Goal: Task Accomplishment & Management: Use online tool/utility

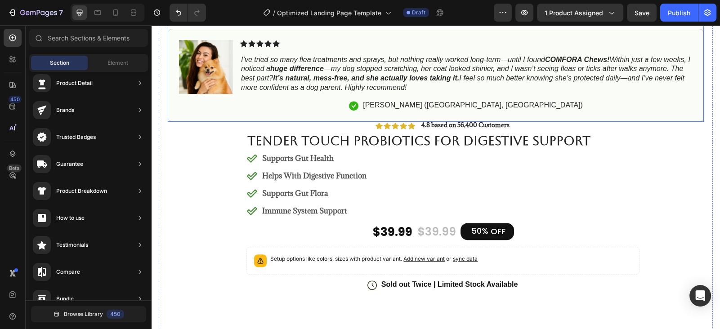
scroll to position [485, 0]
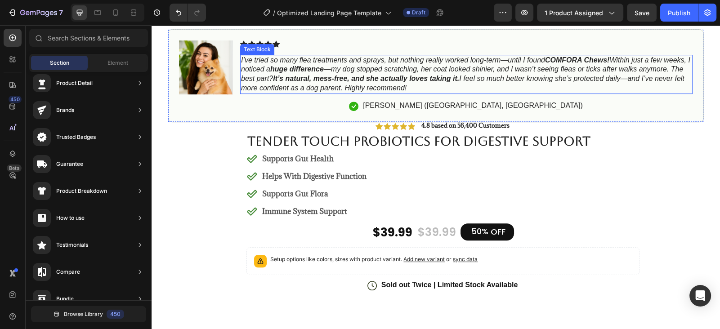
click at [404, 88] on icon "I’ve tried so many flea treatments and sprays, but nothing really worked long-t…" at bounding box center [465, 74] width 449 height 36
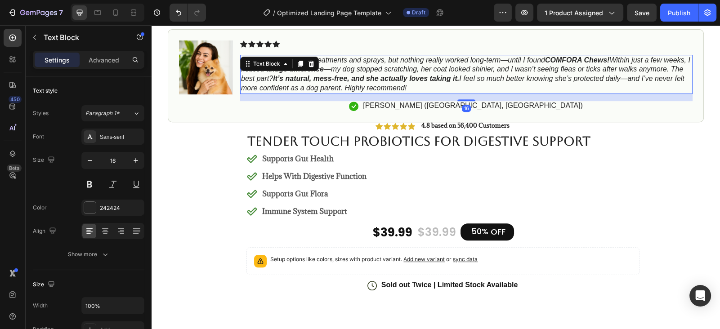
click at [403, 86] on icon "I’ve tried so many flea treatments and sprays, but nothing really worked long-t…" at bounding box center [465, 74] width 449 height 36
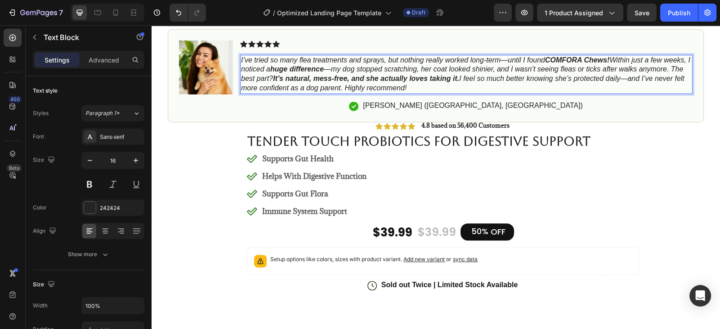
drag, startPoint x: 403, startPoint y: 88, endPoint x: 386, endPoint y: 85, distance: 17.3
click at [386, 85] on icon "I’ve tried so many flea treatments and sprays, but nothing really worked long-t…" at bounding box center [465, 74] width 449 height 36
click at [403, 85] on icon "I’ve tried so many flea treatments and sprays, but nothing really worked long-t…" at bounding box center [465, 74] width 449 height 36
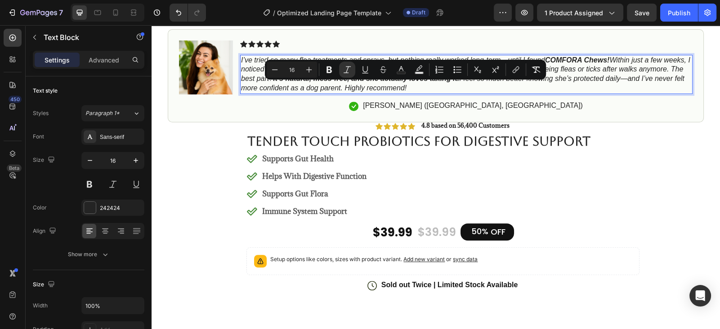
click at [403, 87] on icon "I’ve tried so many flea treatments and sprays, but nothing really worked long-t…" at bounding box center [465, 74] width 449 height 36
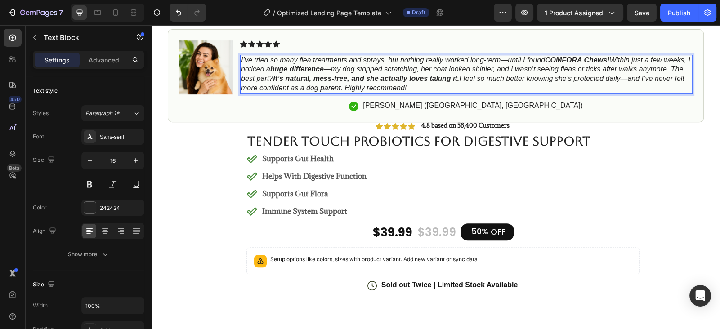
click at [405, 87] on icon "I’ve tried so many flea treatments and sprays, but nothing really worked long-t…" at bounding box center [465, 74] width 449 height 36
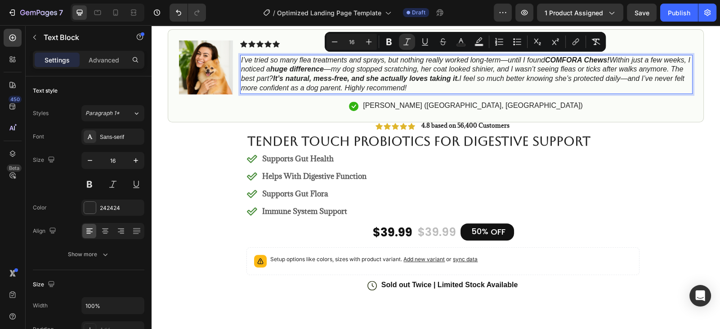
drag, startPoint x: 407, startPoint y: 86, endPoint x: 241, endPoint y: 55, distance: 169.2
click at [241, 56] on p "I’ve tried so many flea treatments and sprays, but nothing really worked long-t…" at bounding box center [466, 74] width 450 height 37
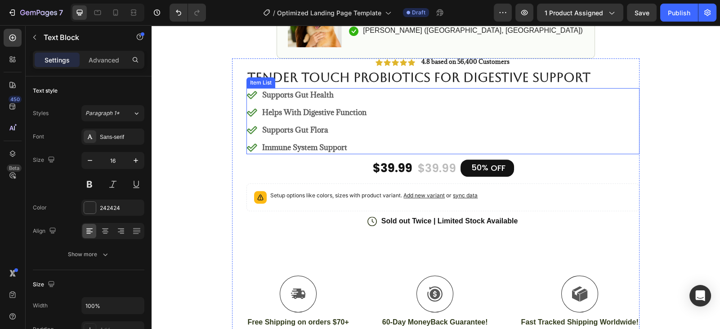
scroll to position [390, 0]
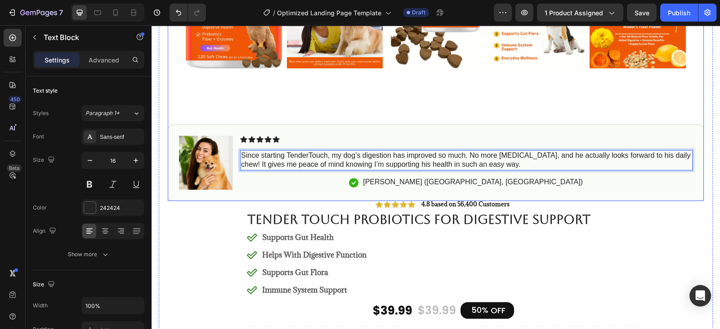
click at [507, 105] on p "#1 Dog welnness Product of 2025" at bounding box center [436, 109] width 534 height 8
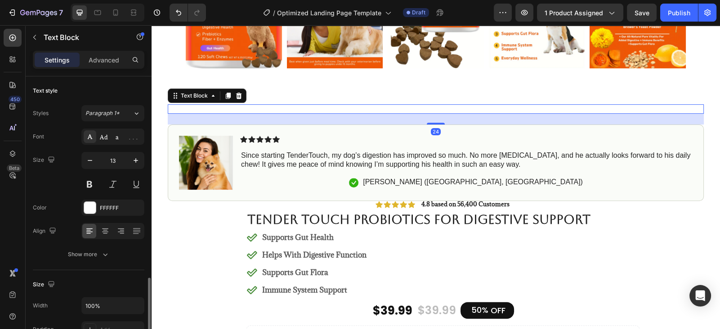
scroll to position [132, 0]
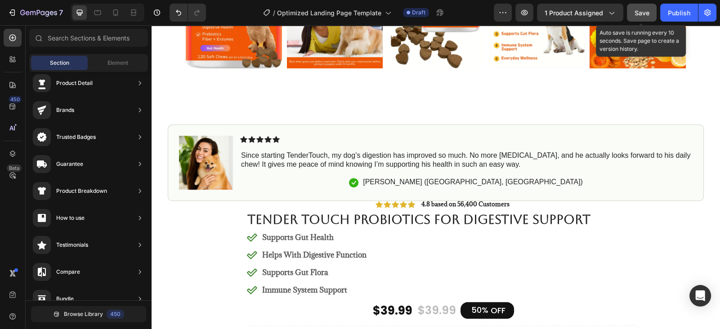
click at [637, 10] on span "Save" at bounding box center [641, 13] width 15 height 8
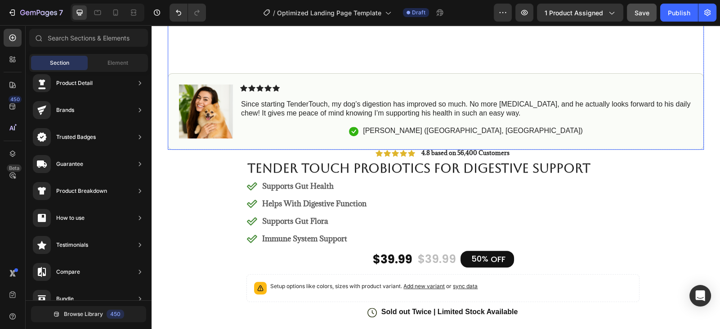
scroll to position [454, 0]
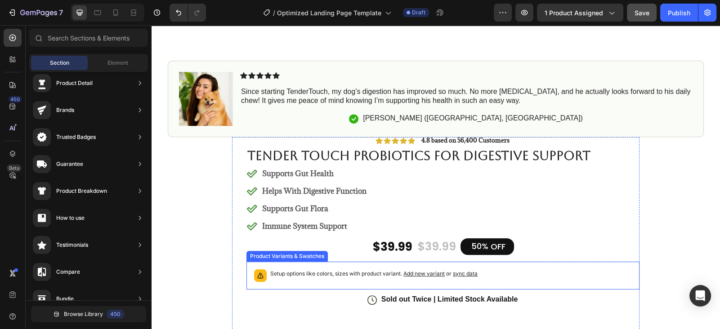
click at [464, 272] on span "sync data" at bounding box center [465, 273] width 25 height 7
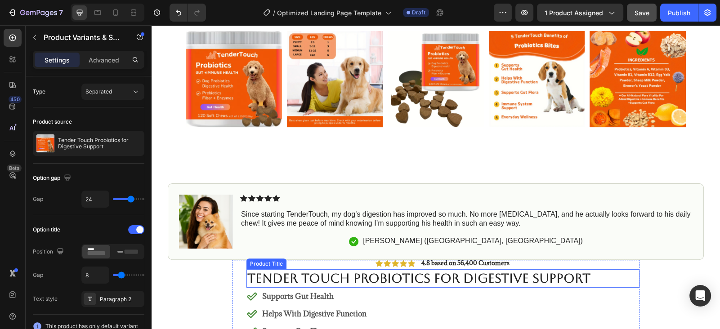
scroll to position [334, 0]
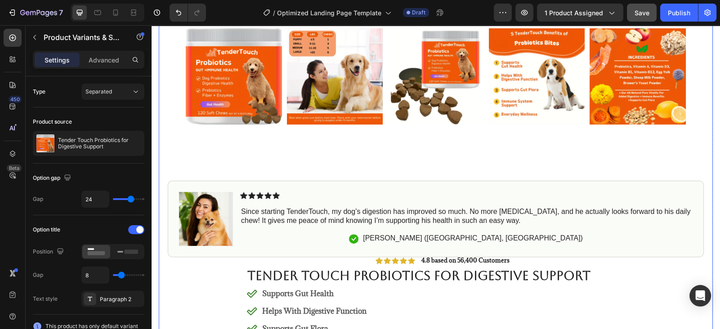
click at [708, 166] on div "Product Images #1 Dog welnness Product of 2025 Text Block Image Icon Icon Icon …" at bounding box center [436, 174] width 554 height 896
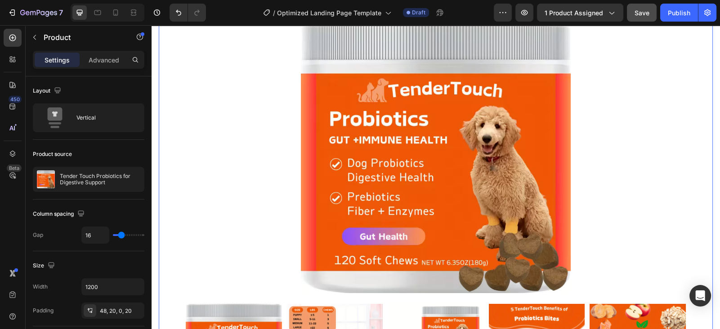
scroll to position [0, 0]
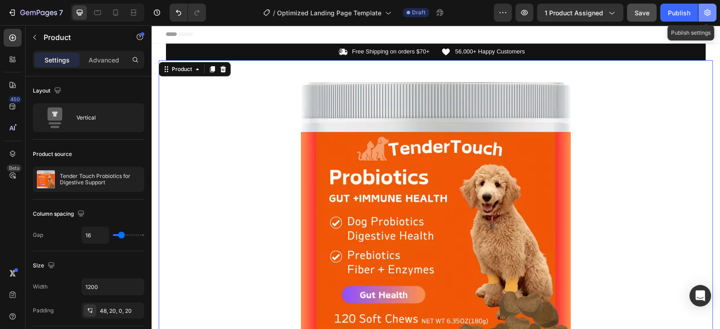
click at [708, 12] on icon "button" at bounding box center [707, 12] width 9 height 9
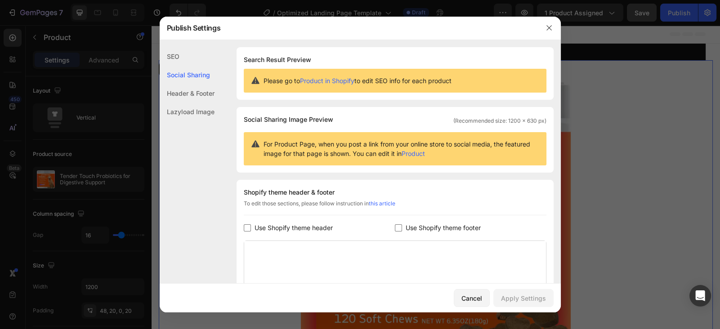
scroll to position [76, 0]
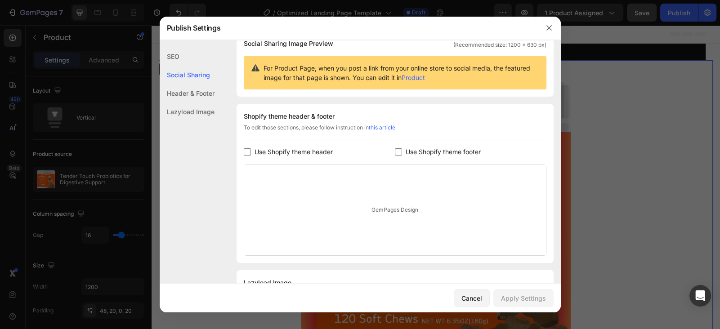
click at [539, 33] on div at bounding box center [548, 27] width 23 height 23
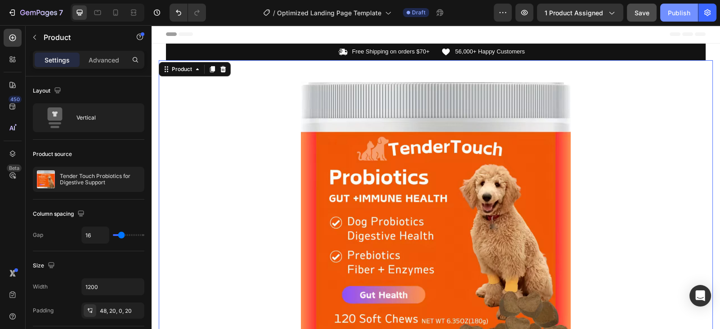
click at [675, 15] on div "Publish" at bounding box center [678, 12] width 22 height 9
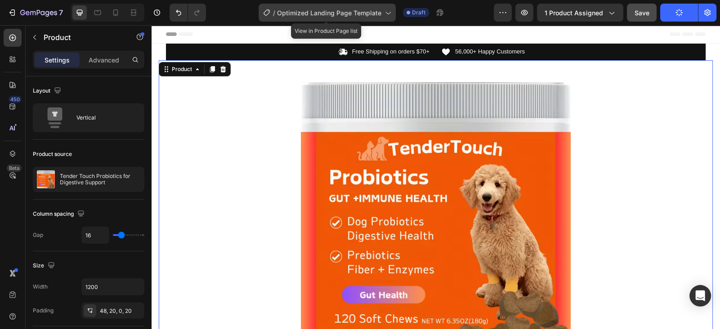
click at [377, 17] on span "Optimized Landing Page Template" at bounding box center [329, 12] width 104 height 9
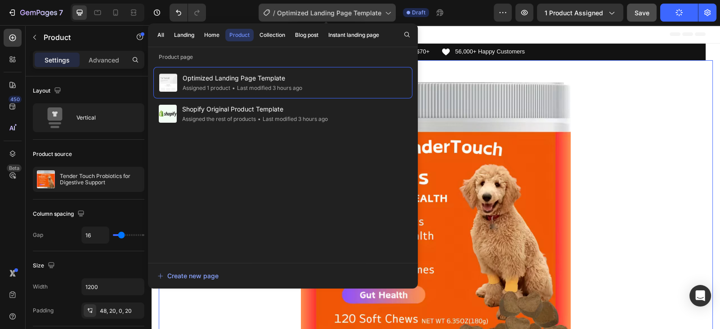
click at [378, 15] on span "Optimized Landing Page Template" at bounding box center [329, 12] width 104 height 9
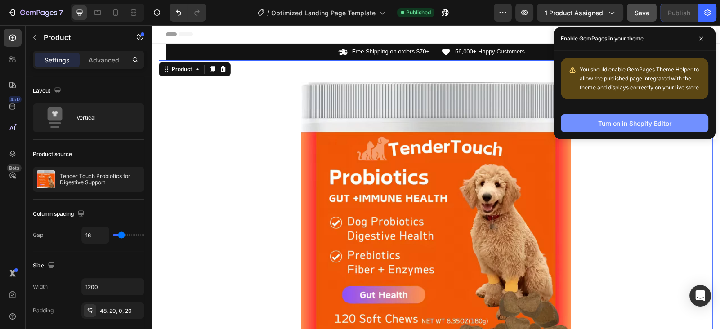
click at [611, 125] on div "Turn on in Shopify Editor" at bounding box center [634, 123] width 73 height 9
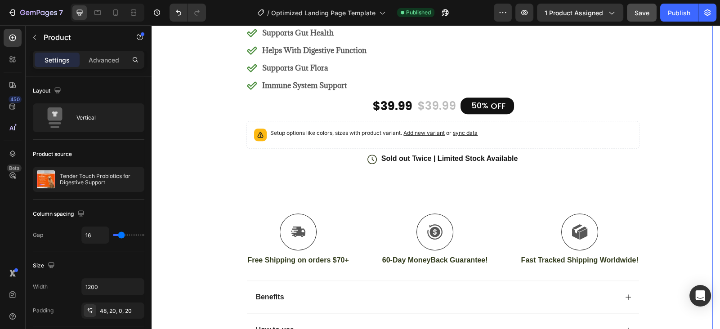
scroll to position [594, 0]
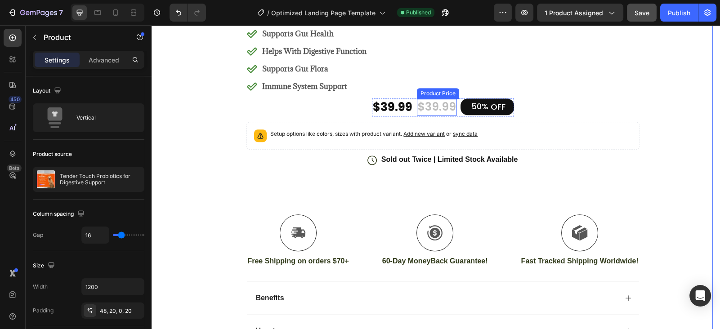
click at [444, 108] on div "$39.99" at bounding box center [437, 107] width 40 height 17
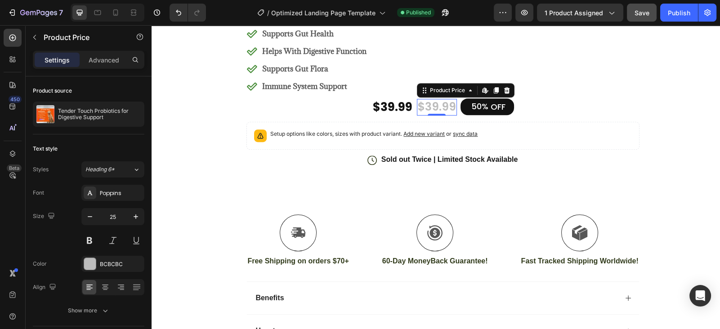
click at [438, 122] on div "0" at bounding box center [436, 122] width 9 height 7
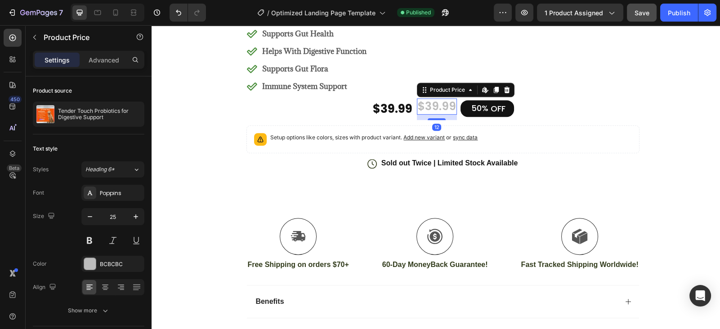
drag, startPoint x: 438, startPoint y: 113, endPoint x: 436, endPoint y: 119, distance: 5.7
click at [436, 119] on div "Icon Icon Icon Icon Icon Icon List 4.8 based on 56,400 Customers Text Block Row…" at bounding box center [442, 181] width 392 height 369
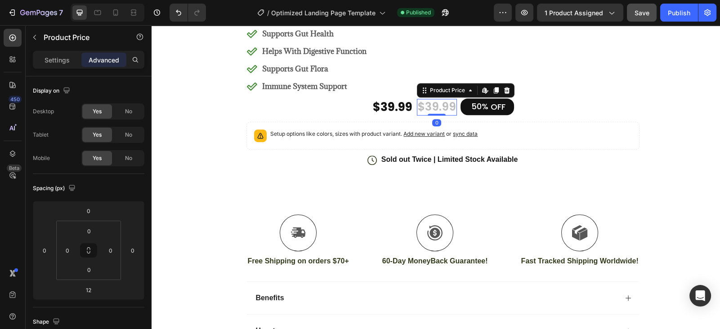
drag, startPoint x: 440, startPoint y: 118, endPoint x: 437, endPoint y: 109, distance: 9.8
click at [437, 109] on div "$39.99 Product Price Edit content in Shopify 0 Product Price Edit content in Sh…" at bounding box center [437, 107] width 40 height 17
type input "0"
click at [444, 107] on div "$39.99" at bounding box center [437, 107] width 40 height 17
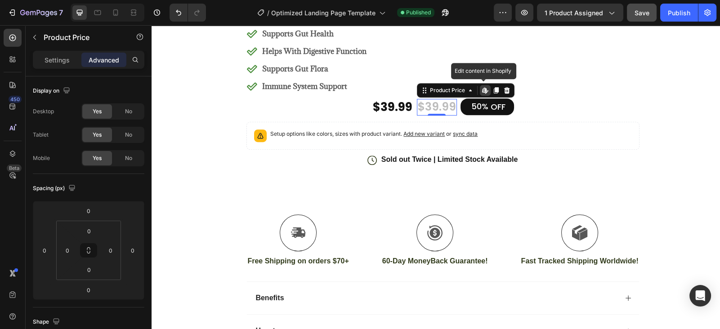
click at [484, 91] on icon at bounding box center [484, 89] width 4 height 5
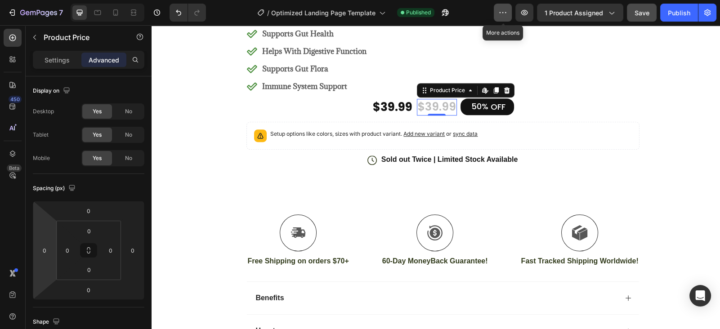
click at [502, 14] on icon "button" at bounding box center [502, 12] width 9 height 9
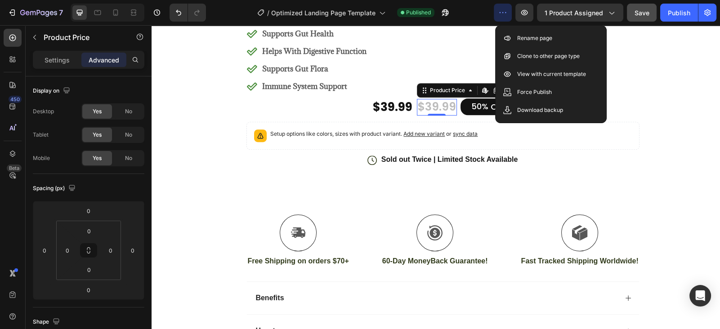
click at [502, 13] on icon "button" at bounding box center [502, 12] width 9 height 9
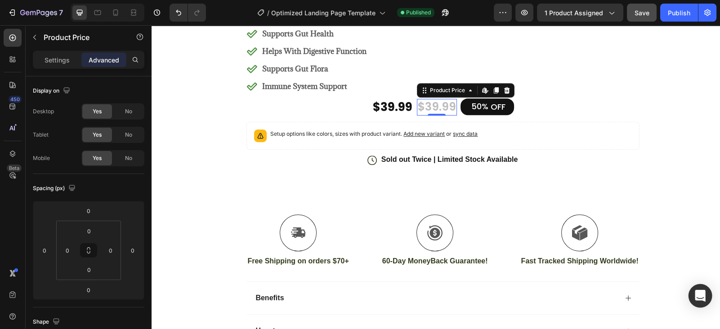
click at [701, 299] on icon "Open Intercom Messenger" at bounding box center [699, 296] width 10 height 12
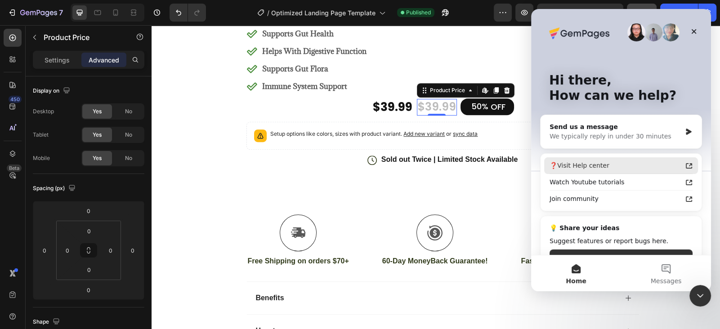
scroll to position [23, 0]
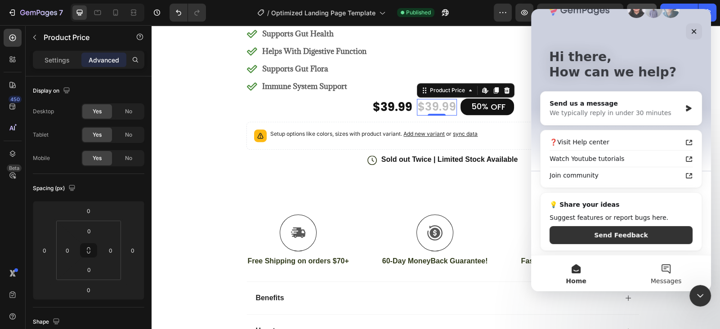
click at [668, 281] on span "Messages" at bounding box center [665, 281] width 31 height 6
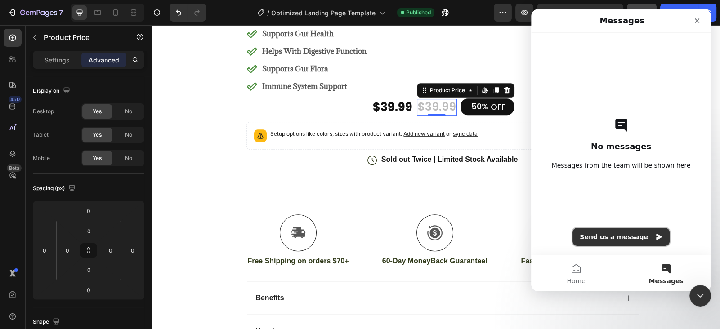
click at [636, 240] on button "Send us a message" at bounding box center [620, 237] width 97 height 18
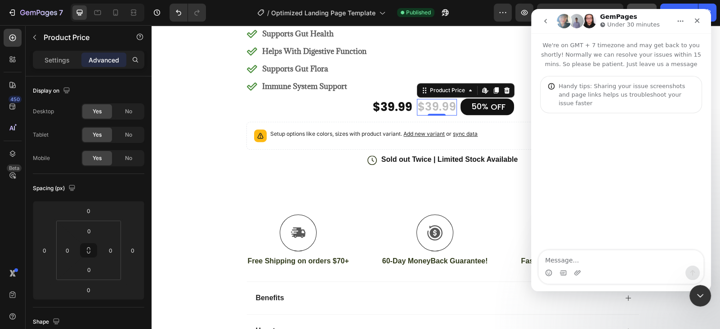
click at [606, 261] on textarea "Message…" at bounding box center [620, 257] width 165 height 15
click at [560, 259] on textarea "price compare at price" at bounding box center [620, 257] width 165 height 15
click at [606, 260] on textarea "compare at price" at bounding box center [620, 257] width 165 height 15
type textarea "compare at price shows the same number not what I put it at"
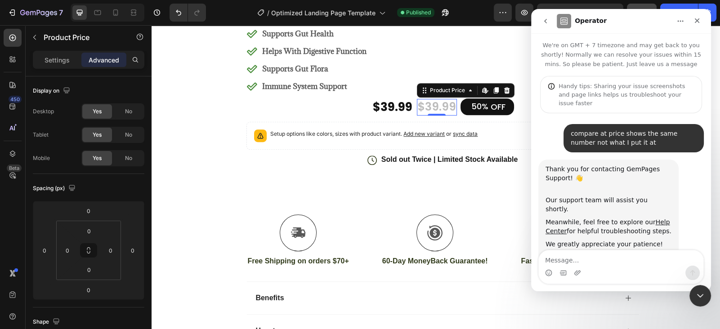
scroll to position [5, 0]
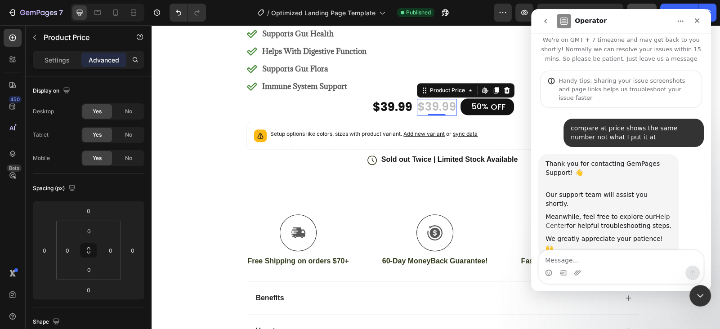
click at [558, 213] on link "Help Center" at bounding box center [607, 221] width 124 height 16
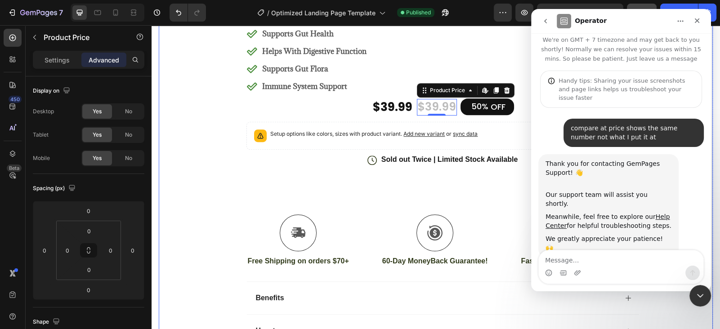
click at [204, 130] on div "Icon Icon Icon Icon Icon Icon List 4.8 based on 56,400 Customers Text Block Row…" at bounding box center [436, 179] width 536 height 365
click at [400, 106] on div "$39.99" at bounding box center [392, 107] width 41 height 17
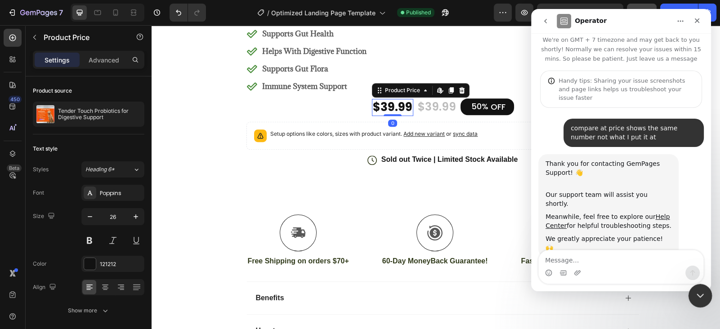
drag, startPoint x: 699, startPoint y: 296, endPoint x: 1019, endPoint y: 394, distance: 335.2
click at [699, 296] on icon "Close Intercom Messenger" at bounding box center [698, 294] width 11 height 11
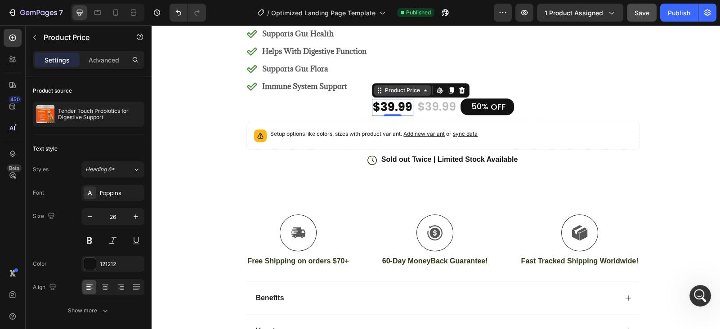
click at [406, 93] on div "Product Price" at bounding box center [402, 90] width 39 height 8
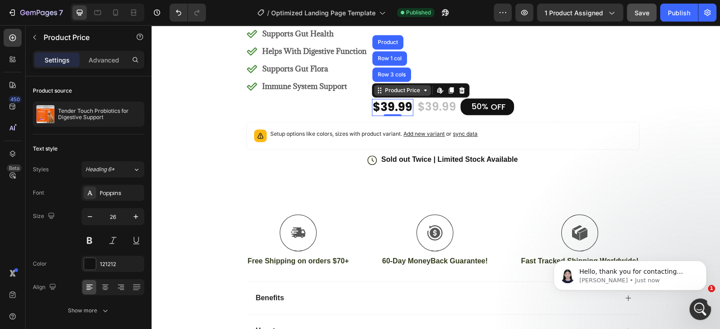
scroll to position [140, 0]
click at [436, 106] on div "$39.99" at bounding box center [437, 107] width 40 height 17
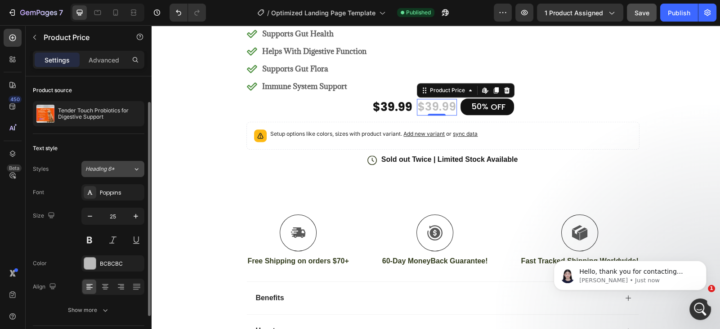
scroll to position [83, 0]
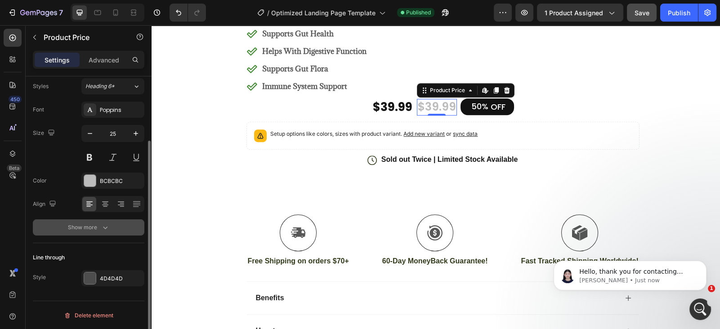
click at [95, 230] on div "Show more" at bounding box center [89, 227] width 42 height 9
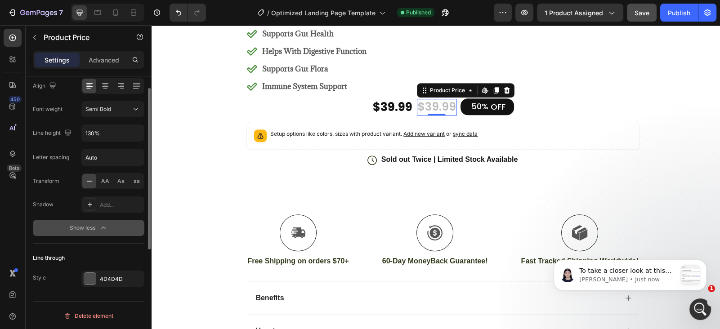
scroll to position [0, 0]
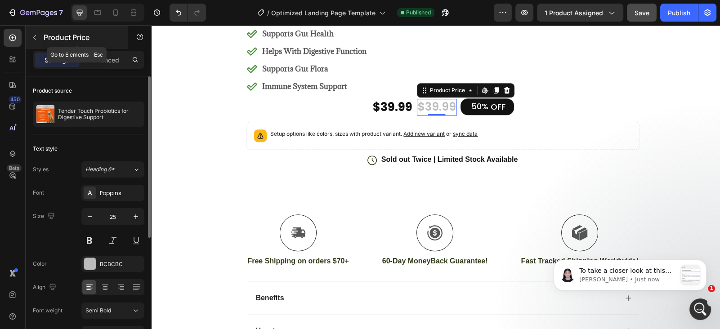
click at [35, 34] on icon "button" at bounding box center [34, 37] width 7 height 7
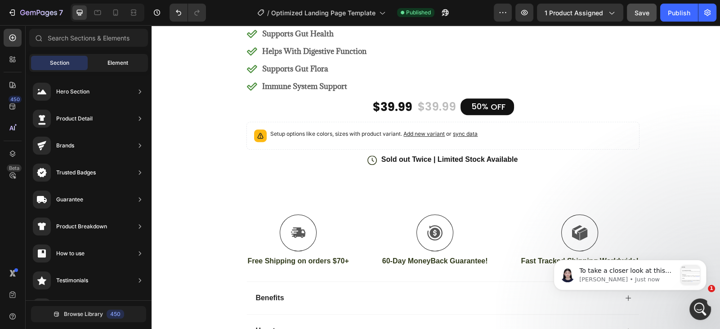
click at [120, 66] on span "Element" at bounding box center [117, 63] width 21 height 8
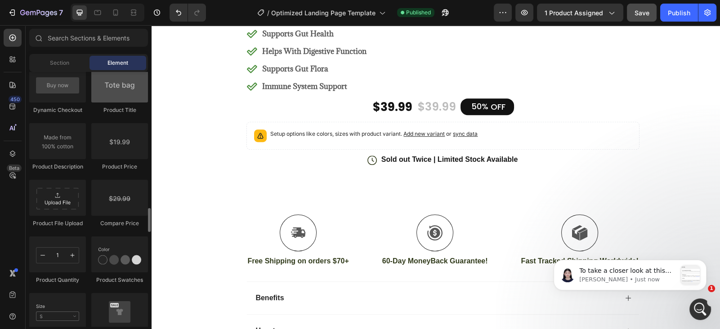
scroll to position [1455, 0]
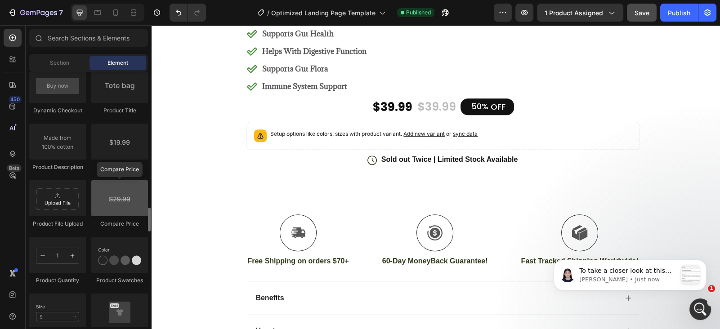
click at [117, 205] on div at bounding box center [119, 198] width 57 height 36
click at [120, 195] on div at bounding box center [119, 198] width 57 height 36
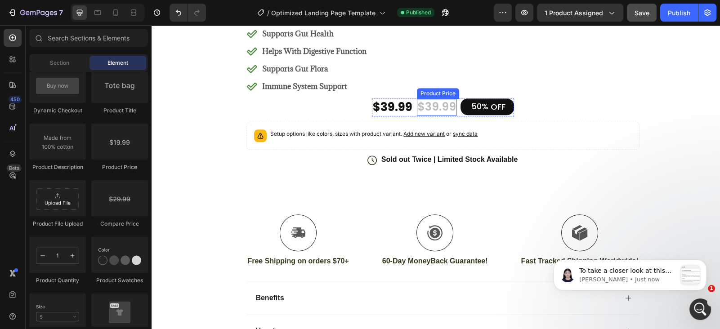
click at [439, 107] on div "$39.99" at bounding box center [437, 107] width 40 height 17
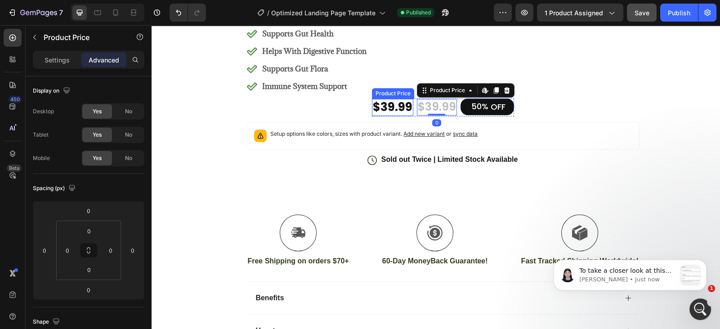
click at [400, 105] on div "$39.99" at bounding box center [392, 107] width 41 height 17
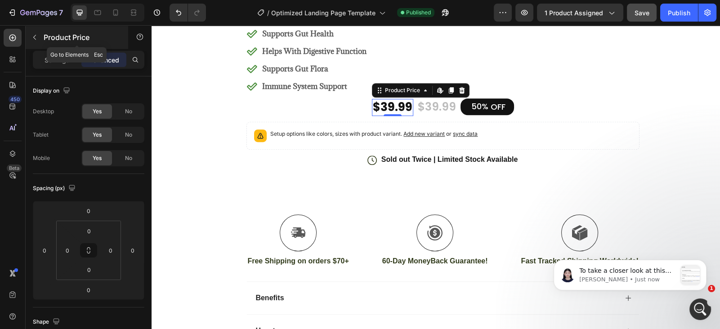
click at [35, 38] on icon "button" at bounding box center [34, 37] width 7 height 7
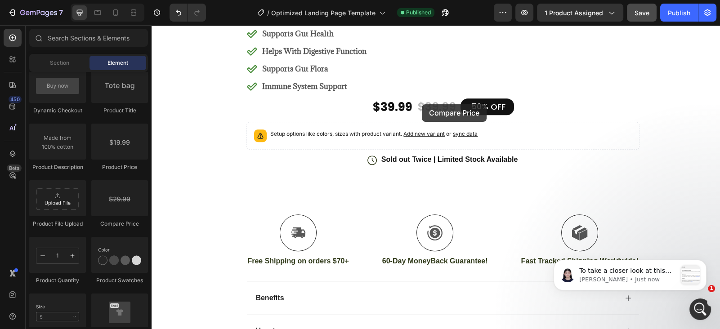
drag, startPoint x: 278, startPoint y: 234, endPoint x: 440, endPoint y: 111, distance: 203.4
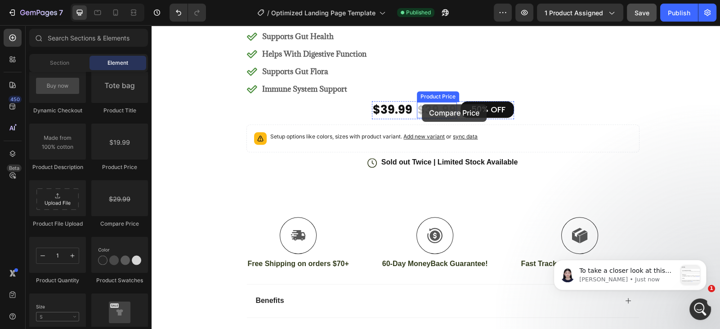
scroll to position [596, 0]
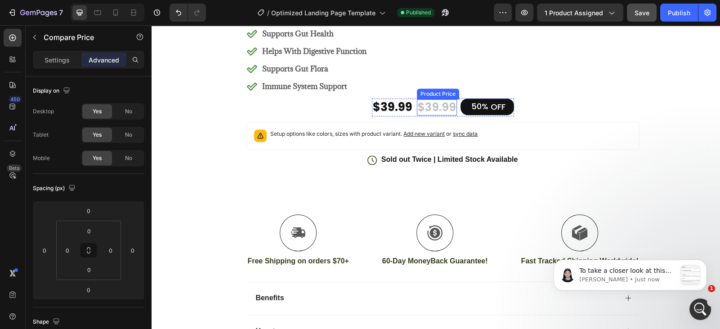
click at [449, 102] on div "$39.99" at bounding box center [437, 107] width 40 height 17
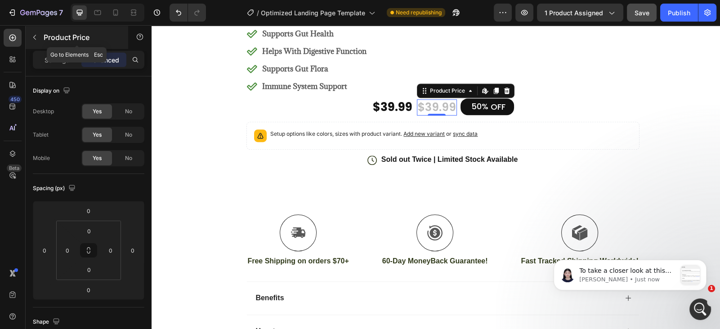
click at [35, 39] on icon "button" at bounding box center [34, 37] width 3 height 5
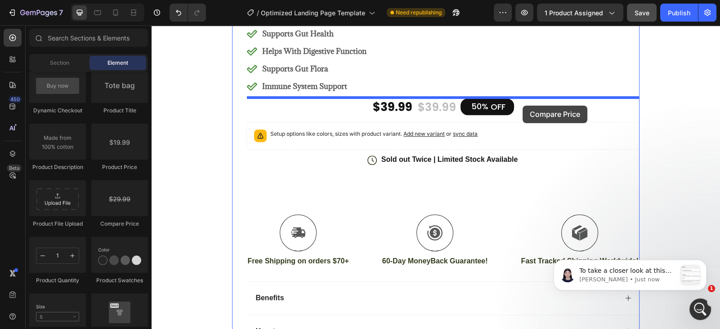
drag, startPoint x: 266, startPoint y: 228, endPoint x: 522, endPoint y: 106, distance: 283.7
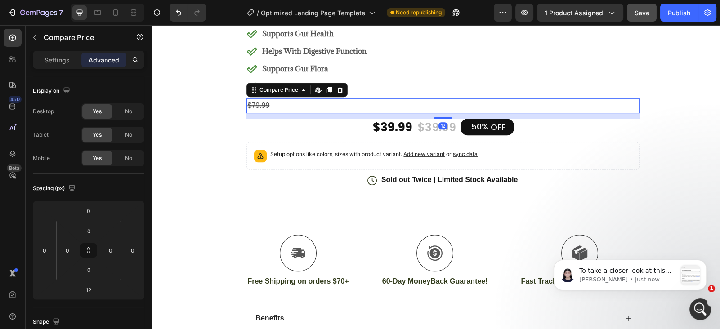
click at [263, 105] on div "$79.99" at bounding box center [442, 105] width 392 height 15
click at [423, 128] on div "$39.99" at bounding box center [437, 128] width 40 height 17
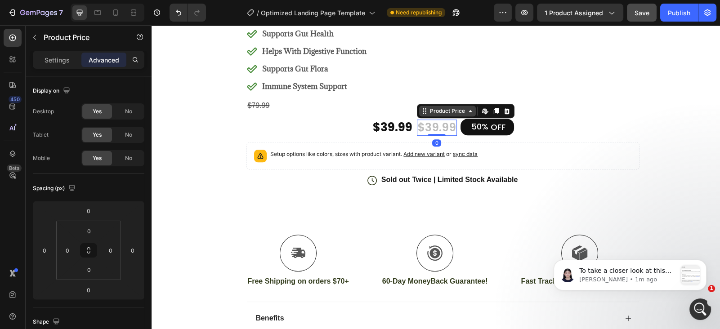
click at [436, 111] on div "Product Price" at bounding box center [447, 111] width 39 height 8
click at [449, 114] on div "Product Price" at bounding box center [447, 111] width 57 height 11
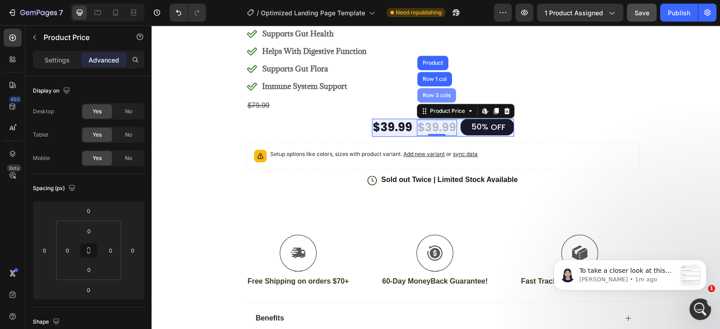
click at [429, 96] on div "Row 3 cols" at bounding box center [436, 95] width 31 height 5
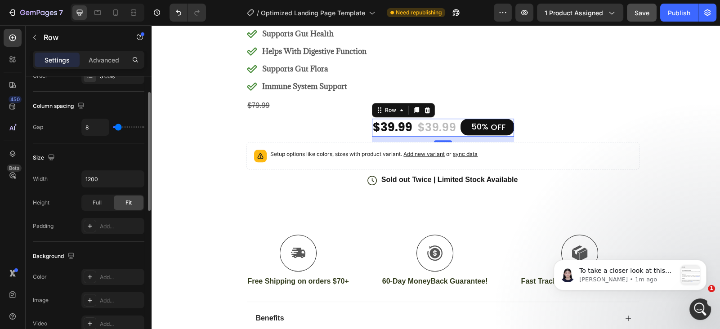
scroll to position [0, 0]
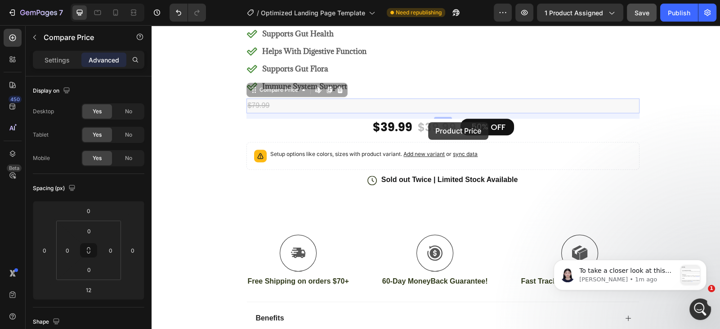
drag, startPoint x: 263, startPoint y: 101, endPoint x: 428, endPoint y: 122, distance: 165.9
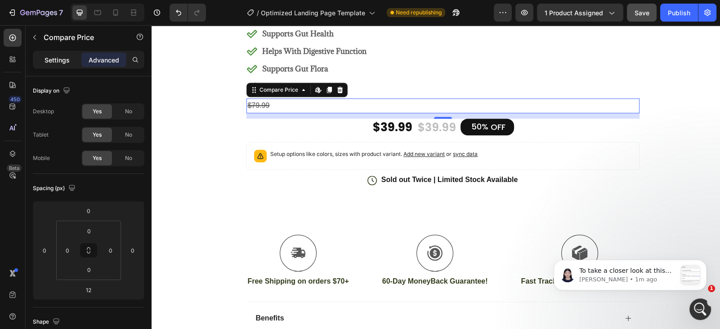
click at [61, 56] on p "Settings" at bounding box center [56, 59] width 25 height 9
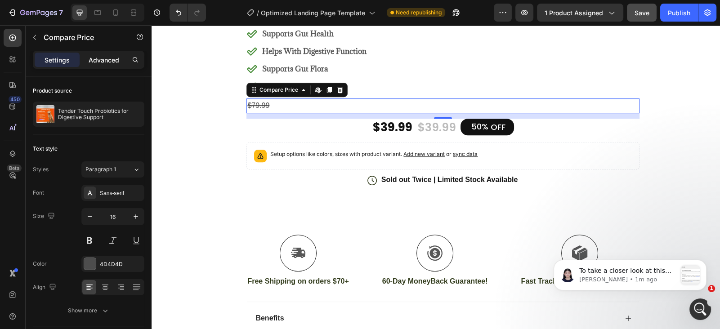
click at [95, 62] on p "Advanced" at bounding box center [104, 59] width 31 height 9
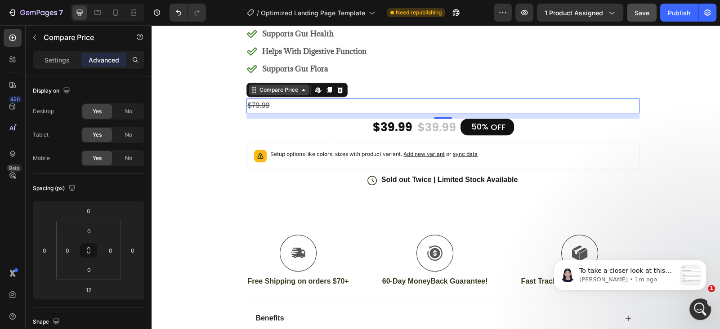
click at [303, 92] on icon at bounding box center [303, 89] width 7 height 7
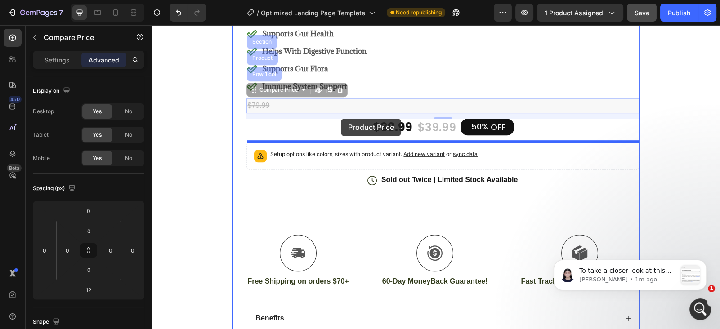
drag, startPoint x: 280, startPoint y: 90, endPoint x: 341, endPoint y: 119, distance: 67.4
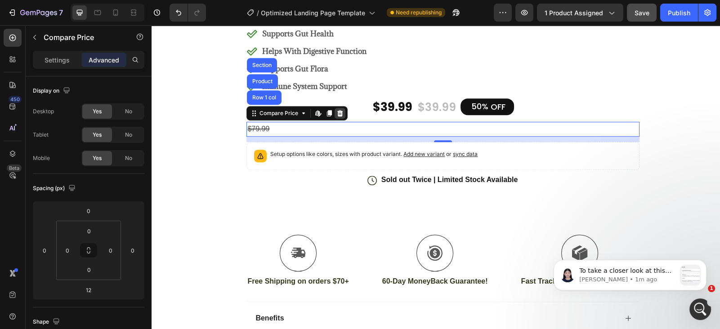
click at [339, 114] on icon at bounding box center [340, 113] width 6 height 6
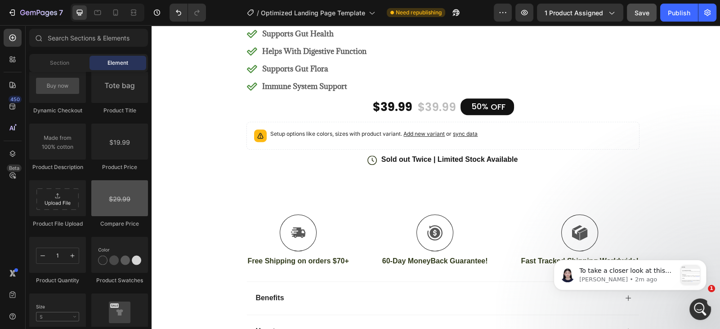
click at [116, 194] on div at bounding box center [119, 198] width 57 height 36
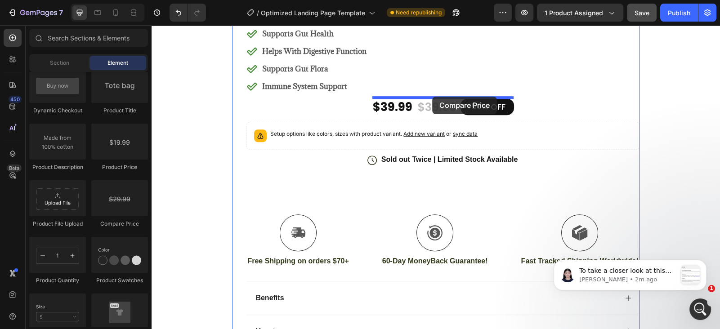
drag, startPoint x: 277, startPoint y: 226, endPoint x: 431, endPoint y: 98, distance: 200.2
click at [437, 109] on div "$39.99" at bounding box center [437, 107] width 40 height 17
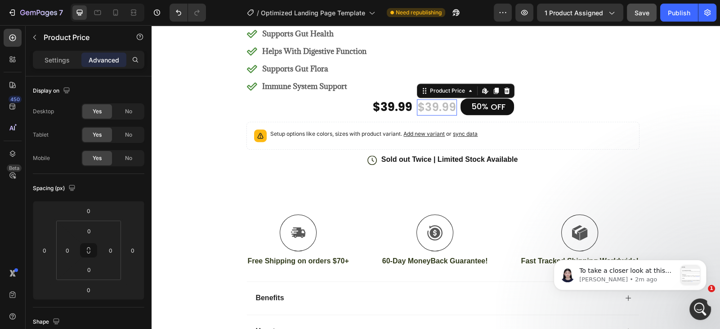
click at [437, 108] on div "$39.99" at bounding box center [437, 107] width 40 height 17
click at [495, 92] on icon at bounding box center [495, 90] width 7 height 7
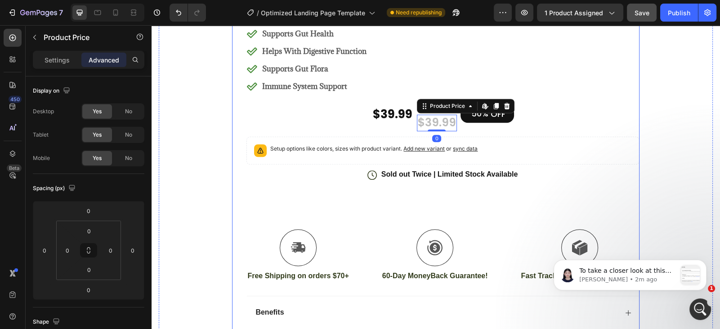
click at [505, 132] on div "Icon Icon Icon Icon Icon Icon List 4.8 based on 56,400 Customers Text Block Row…" at bounding box center [442, 187] width 392 height 380
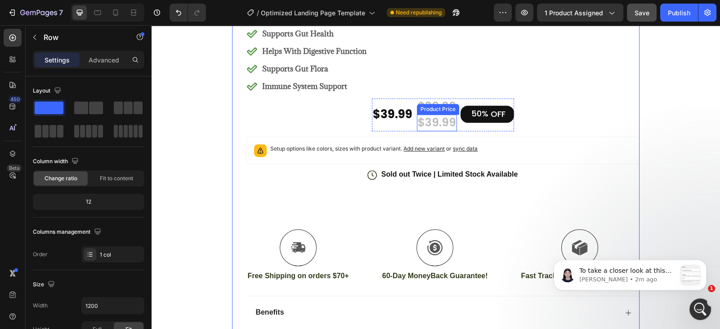
click at [434, 124] on div "$39.99" at bounding box center [437, 123] width 40 height 17
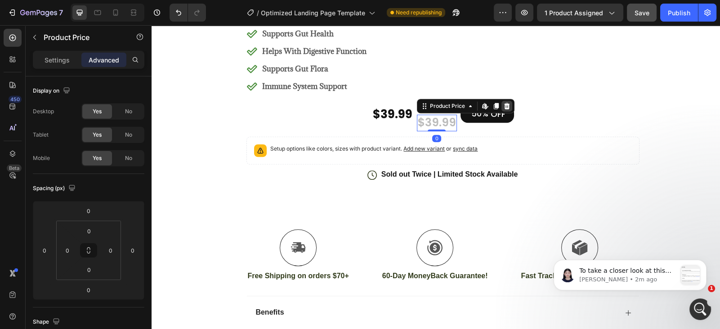
click at [506, 106] on icon at bounding box center [506, 106] width 6 height 6
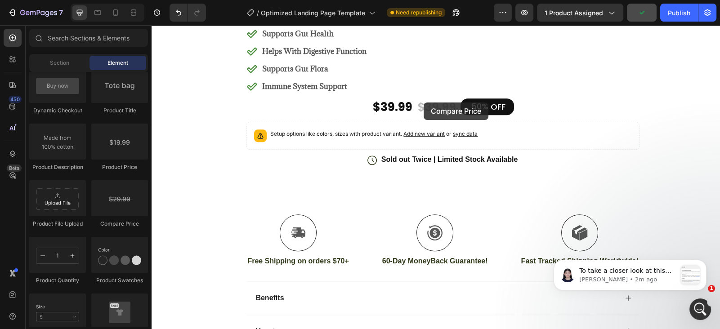
drag, startPoint x: 271, startPoint y: 223, endPoint x: 423, endPoint y: 102, distance: 194.6
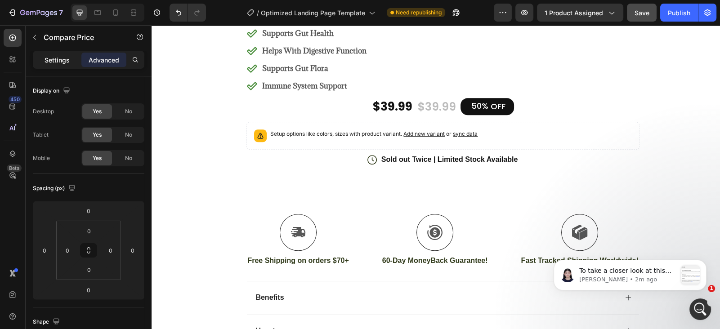
click at [65, 60] on p "Settings" at bounding box center [56, 59] width 25 height 9
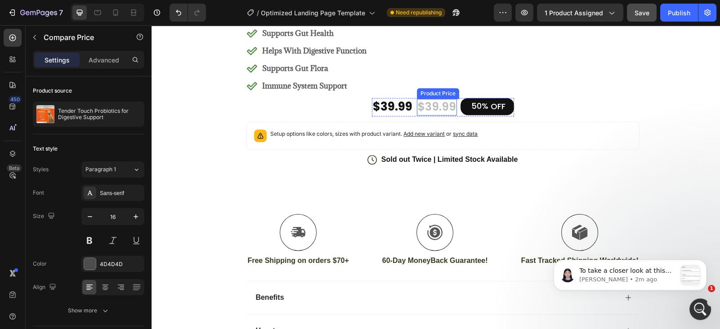
click at [435, 109] on div "$39.99" at bounding box center [437, 107] width 40 height 17
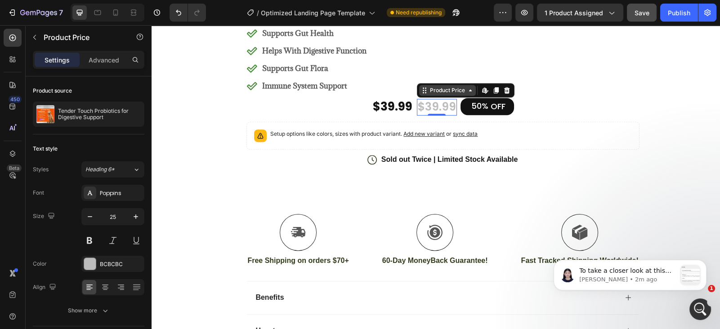
click at [471, 93] on div "Product Price" at bounding box center [447, 90] width 57 height 11
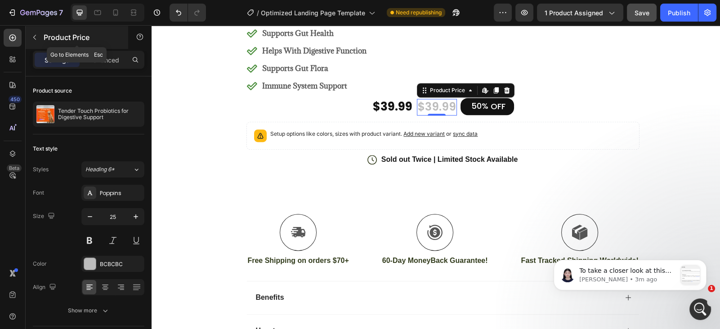
click at [36, 34] on icon "button" at bounding box center [34, 37] width 7 height 7
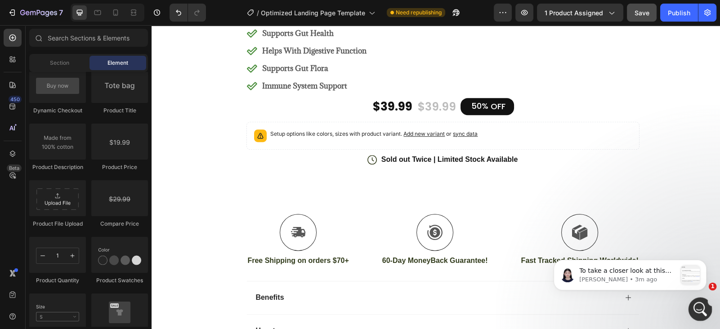
click at [703, 313] on div "Open Intercom Messenger" at bounding box center [699, 308] width 30 height 30
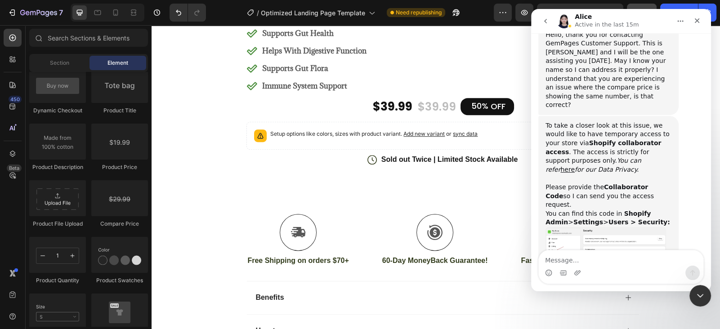
scroll to position [281, 0]
click at [611, 226] on img "Alice says…" at bounding box center [605, 250] width 120 height 48
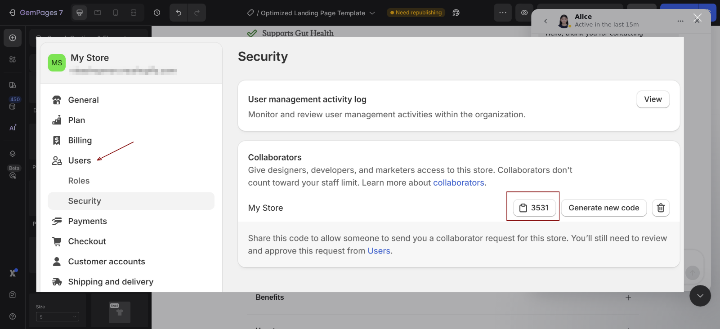
click at [695, 19] on div "Close" at bounding box center [697, 17] width 9 height 9
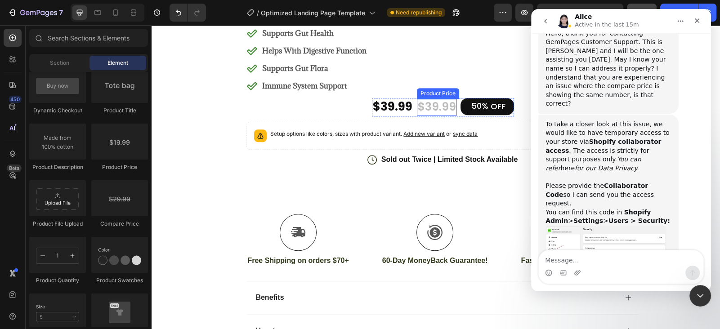
click at [440, 106] on div "$39.99" at bounding box center [437, 107] width 40 height 17
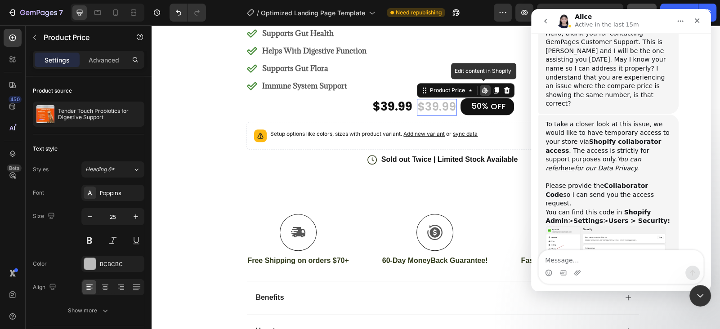
click at [440, 106] on div "$39.99" at bounding box center [437, 107] width 40 height 17
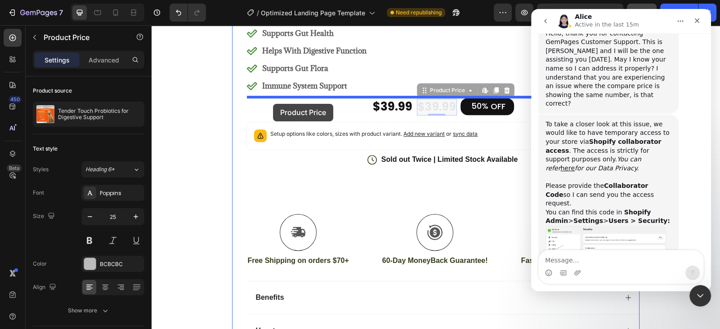
drag, startPoint x: 437, startPoint y: 111, endPoint x: 273, endPoint y: 104, distance: 164.2
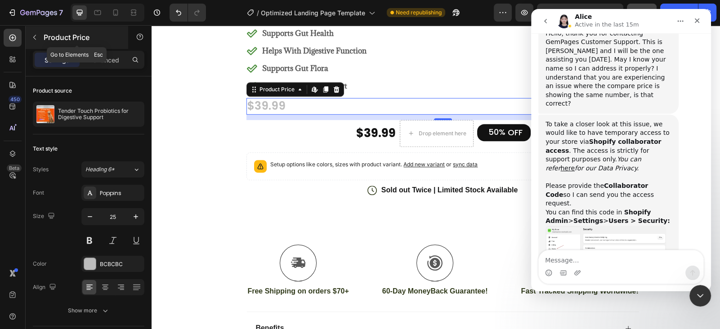
click at [37, 43] on button "button" at bounding box center [34, 37] width 14 height 14
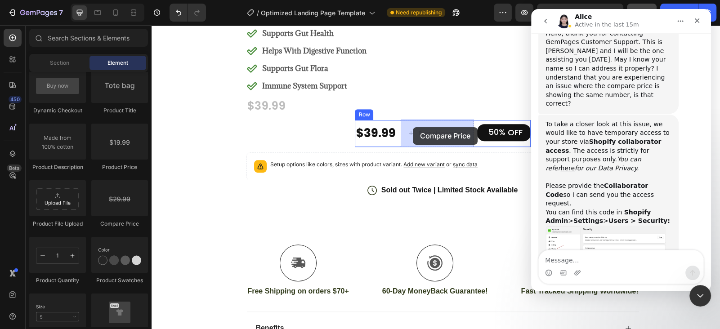
drag, startPoint x: 274, startPoint y: 234, endPoint x: 413, endPoint y: 127, distance: 175.0
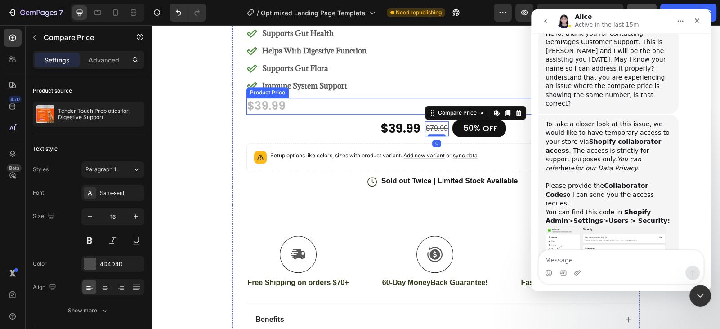
click at [279, 107] on div "$39.99" at bounding box center [442, 106] width 392 height 17
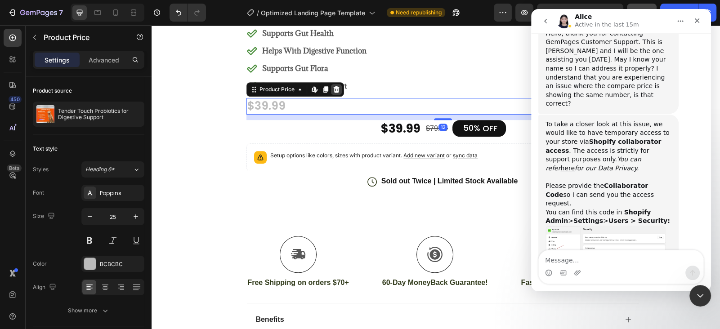
click at [339, 86] on icon at bounding box center [336, 89] width 7 height 7
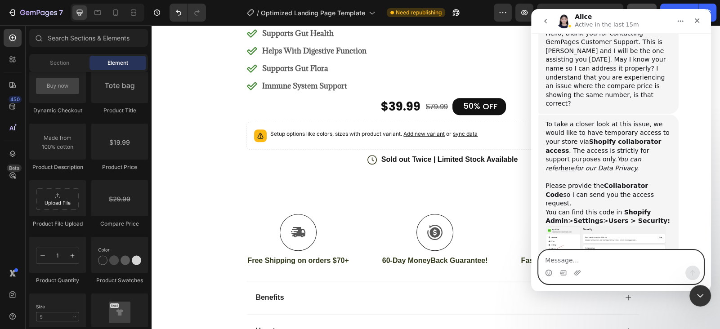
click at [606, 257] on textarea "Message…" at bounding box center [620, 257] width 165 height 15
type textarea "i"
type textarea "I fixed it never mind"
click at [693, 276] on button "Send a message…" at bounding box center [692, 273] width 14 height 14
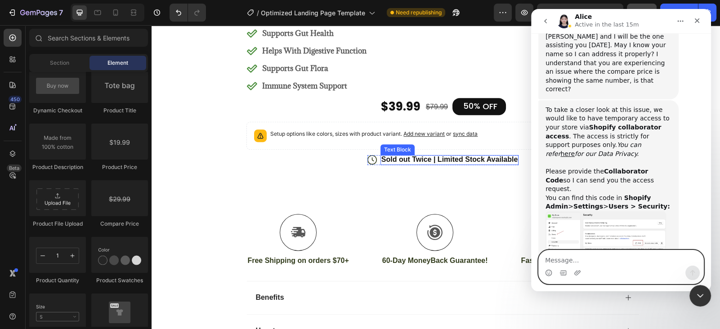
scroll to position [293, 0]
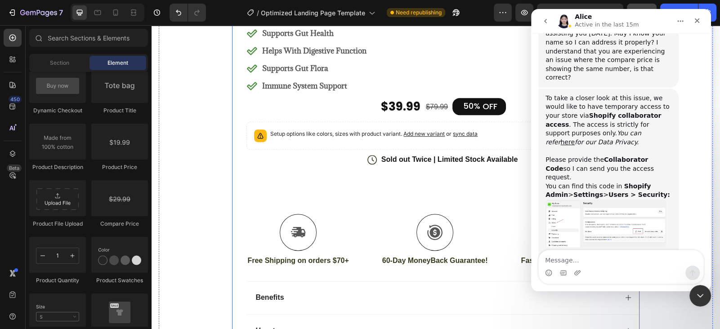
click at [520, 112] on div "Icon Icon Icon Icon Icon Icon List $79.99 Compare Price Compare Price 4.8 based…" at bounding box center [442, 176] width 392 height 372
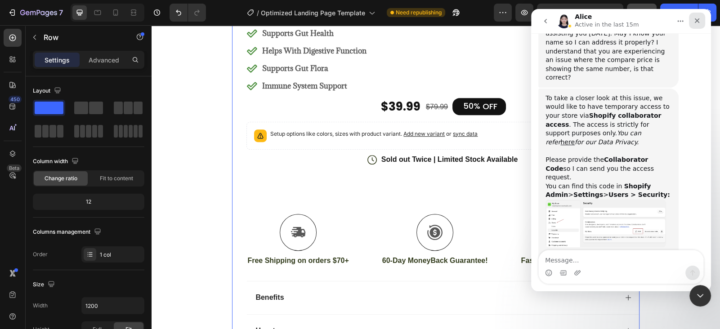
click at [700, 23] on icon "Close" at bounding box center [696, 20] width 7 height 7
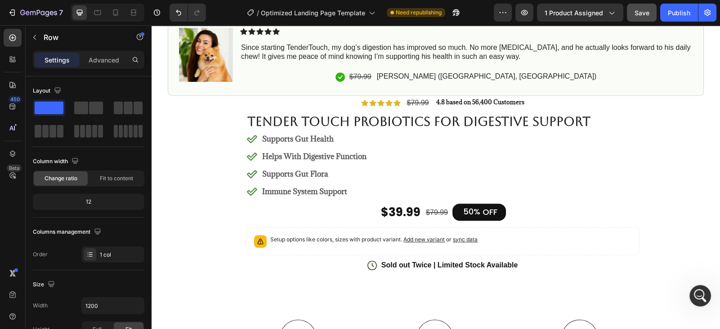
scroll to position [510, 0]
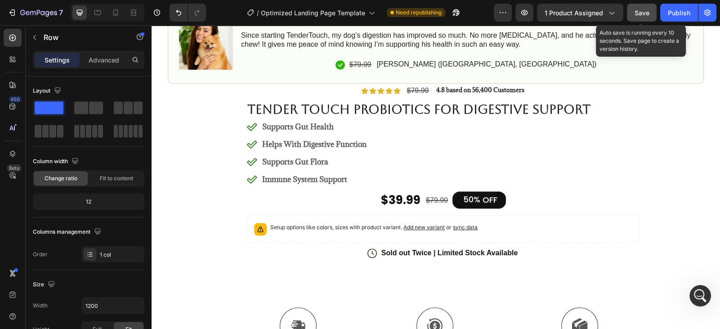
click at [639, 12] on span "Save" at bounding box center [641, 13] width 15 height 8
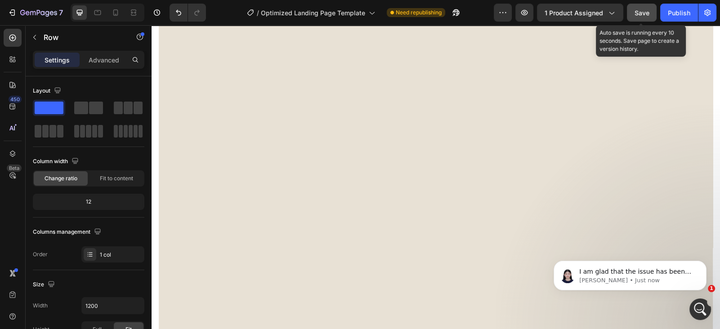
scroll to position [0, 0]
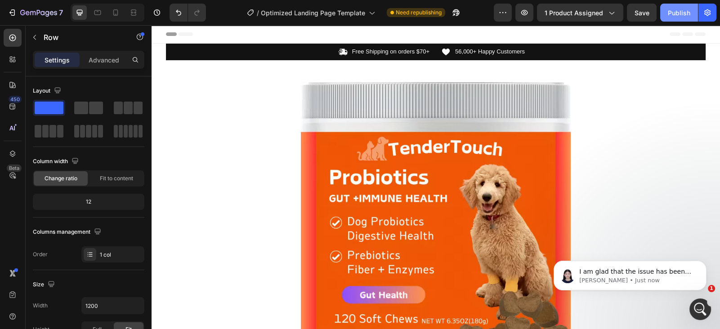
click at [680, 14] on div "Publish" at bounding box center [678, 12] width 22 height 9
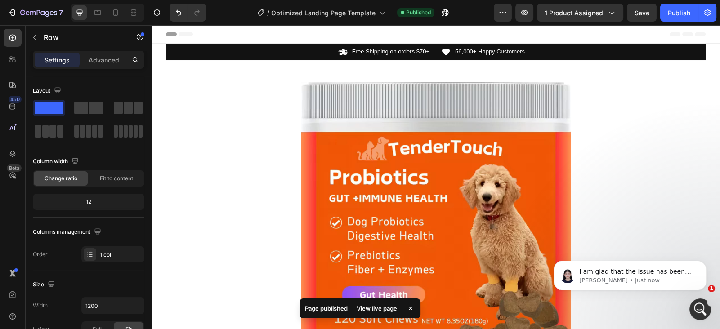
click at [371, 308] on div "View live page" at bounding box center [376, 308] width 51 height 13
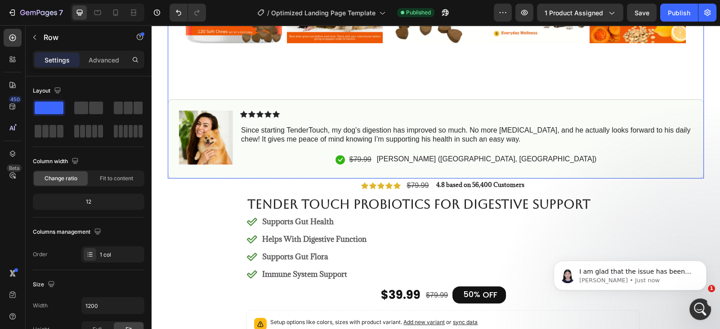
scroll to position [417, 0]
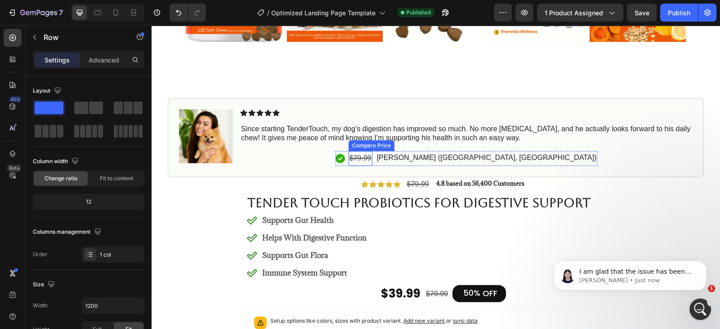
click at [372, 157] on div "$79.99" at bounding box center [360, 158] width 24 height 15
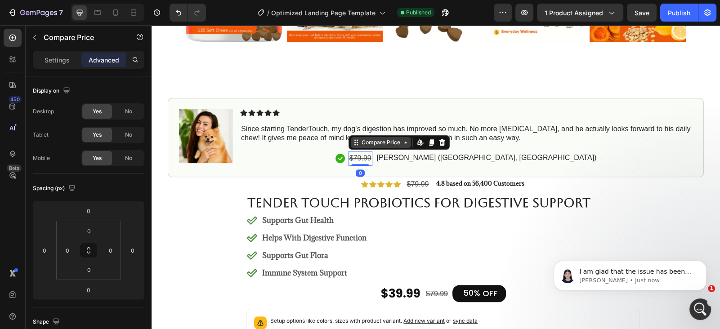
click at [402, 143] on div "Compare Price" at bounding box center [381, 142] width 42 height 8
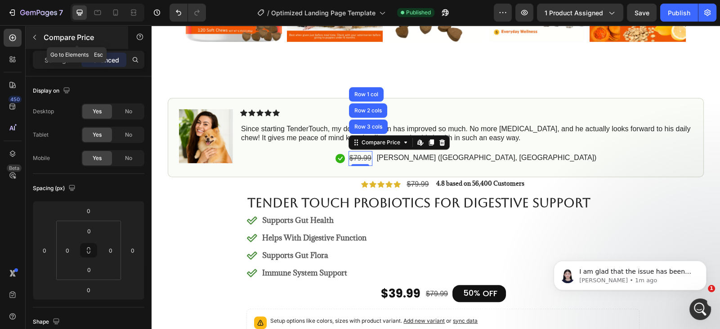
click at [39, 39] on button "button" at bounding box center [34, 37] width 14 height 14
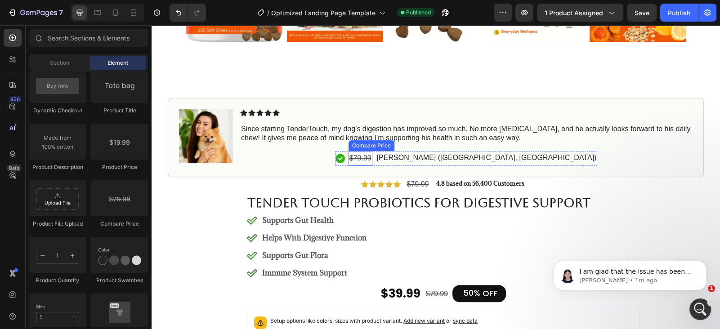
click at [372, 159] on div "$79.99" at bounding box center [360, 158] width 24 height 15
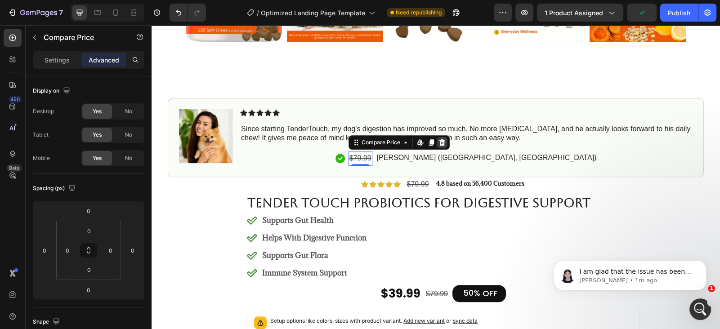
click at [445, 145] on icon at bounding box center [441, 142] width 7 height 7
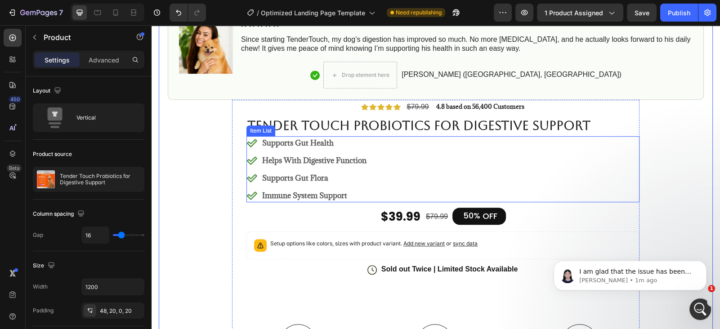
scroll to position [407, 0]
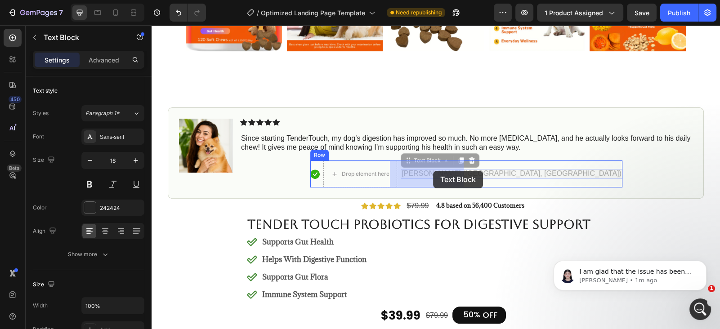
drag, startPoint x: 476, startPoint y: 170, endPoint x: 433, endPoint y: 171, distance: 43.6
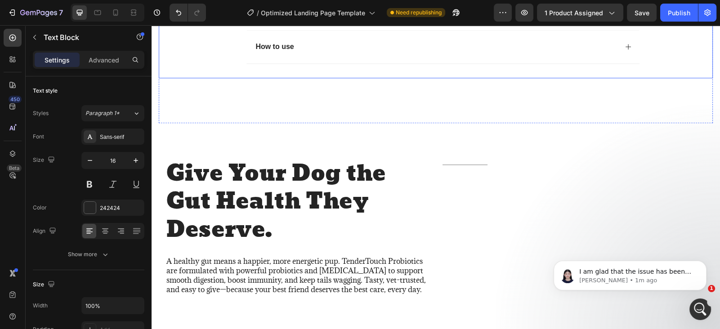
scroll to position [898, 0]
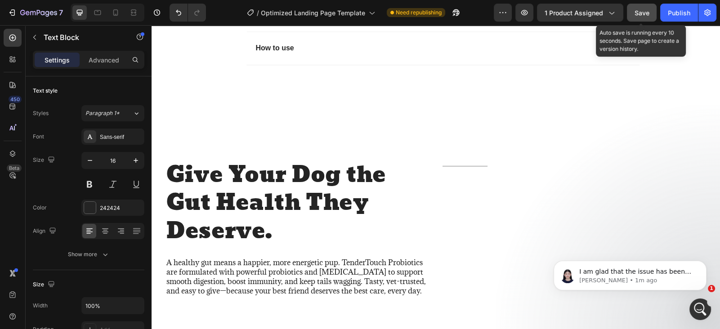
click at [648, 18] on button "Save" at bounding box center [642, 13] width 30 height 18
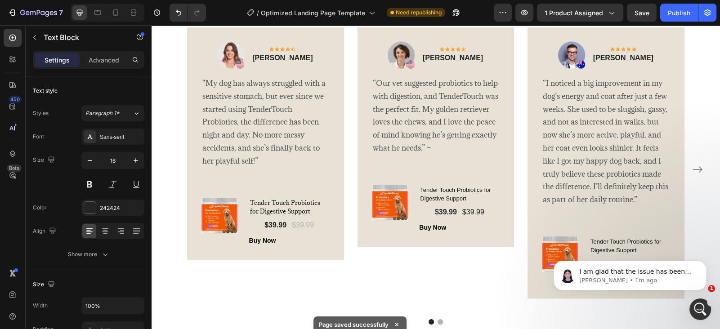
scroll to position [2253, 0]
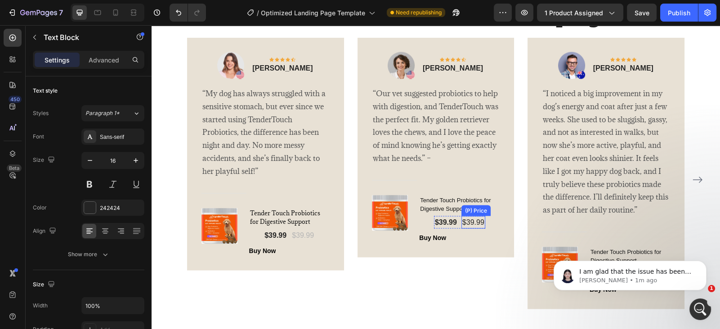
click at [467, 222] on div "$39.99" at bounding box center [473, 222] width 24 height 13
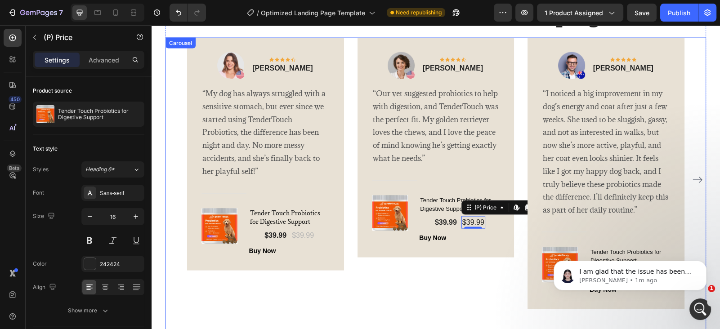
click at [520, 194] on div "Image Icon Icon Icon Icon Icon Row [PERSON_NAME] Text block Row “My dog has alw…" at bounding box center [435, 180] width 497 height 285
click at [494, 209] on h1 "Tender Touch Probiotics for Digestive Support" at bounding box center [459, 204] width 80 height 19
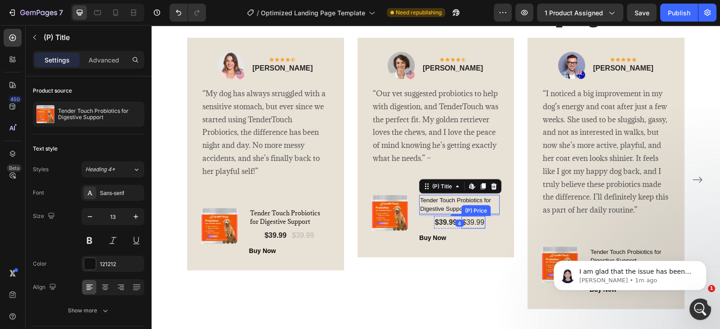
click at [470, 221] on div "$39.99" at bounding box center [473, 222] width 24 height 13
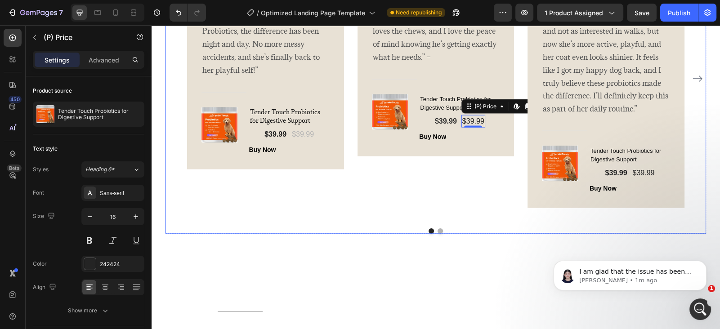
scroll to position [2329, 0]
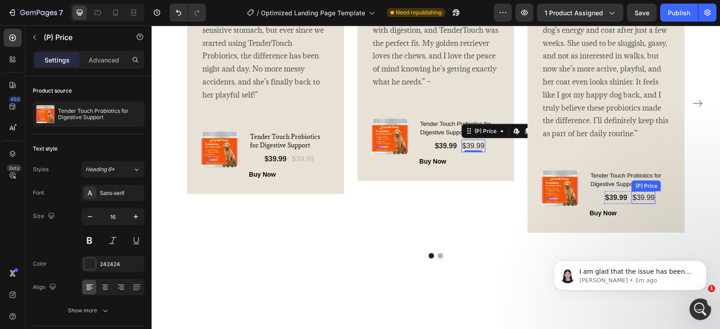
click at [647, 197] on div "$39.99" at bounding box center [643, 197] width 24 height 13
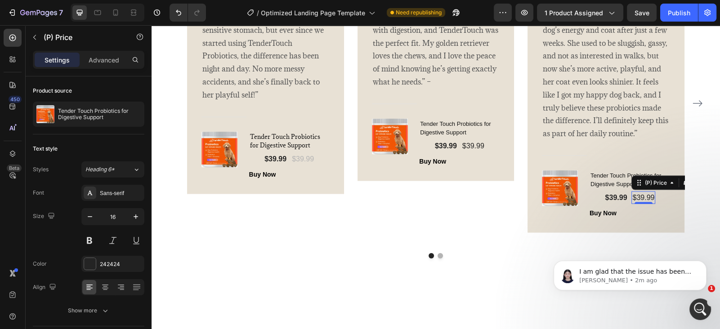
click at [678, 181] on div "(P) Price Edit content in Shopify" at bounding box center [673, 183] width 84 height 14
click at [670, 182] on icon at bounding box center [671, 182] width 7 height 7
click at [671, 184] on icon at bounding box center [671, 182] width 7 height 7
click at [647, 168] on div "Row 2 cols" at bounding box center [650, 167] width 31 height 5
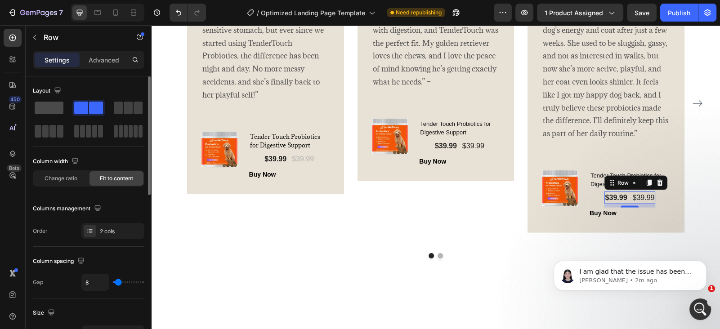
click at [43, 111] on span at bounding box center [49, 108] width 29 height 13
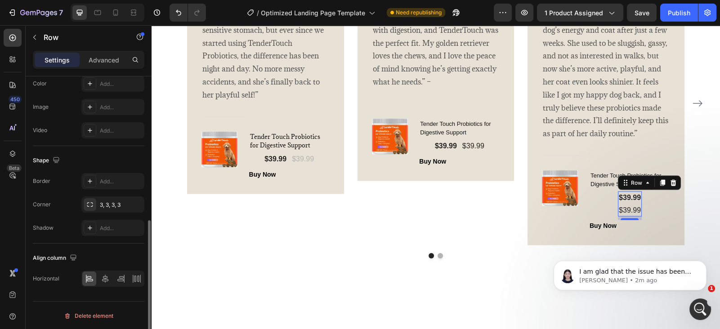
scroll to position [0, 0]
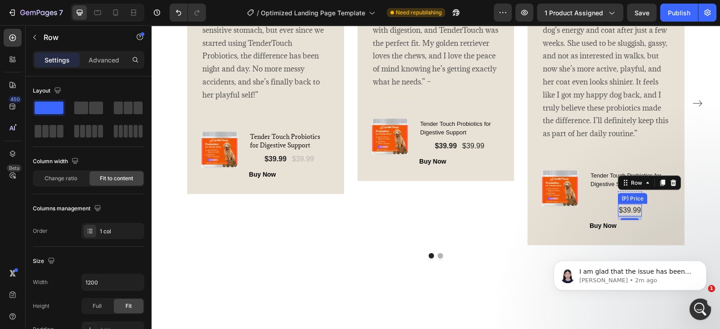
click at [637, 213] on div "$39.99" at bounding box center [630, 210] width 24 height 13
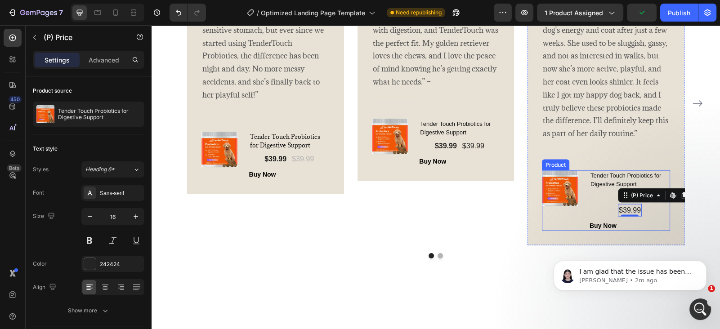
drag, startPoint x: 627, startPoint y: 214, endPoint x: 611, endPoint y: 208, distance: 16.8
click at [611, 208] on div "Tender Touch Probiotics for Digestive Support (P) Title $39.99 (P) Price (P) Pr…" at bounding box center [629, 200] width 80 height 61
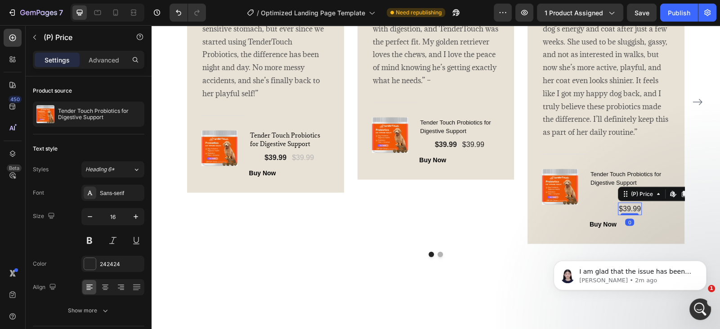
scroll to position [2329, 0]
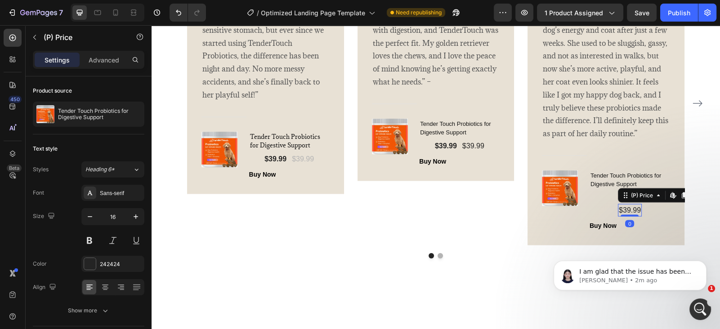
drag, startPoint x: 631, startPoint y: 215, endPoint x: 585, endPoint y: 200, distance: 48.8
click at [560, 202] on div "(P) Images & Gallery Tender Touch Probiotics for Digestive Support (P) Title $3…" at bounding box center [606, 200] width 128 height 61
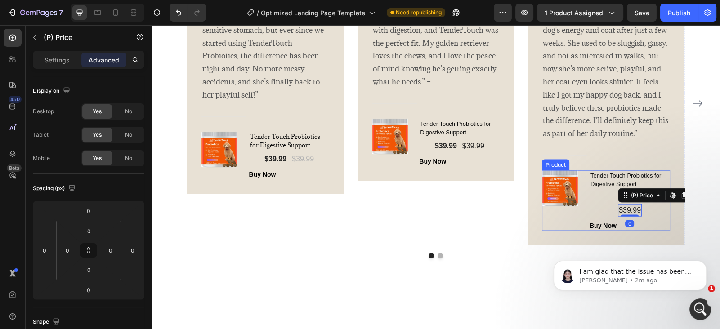
drag, startPoint x: 595, startPoint y: 199, endPoint x: 712, endPoint y: 85, distance: 164.0
click at [595, 199] on div "Tender Touch Probiotics for Digestive Support (P) Title $39.99 (P) Price (P) Pr…" at bounding box center [629, 200] width 80 height 61
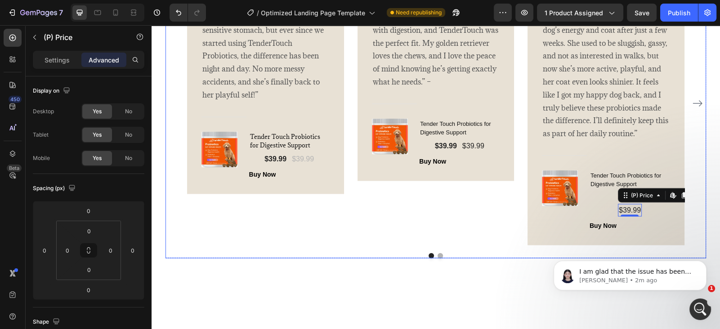
click at [701, 101] on icon "Carousel Next Arrow" at bounding box center [697, 103] width 11 height 11
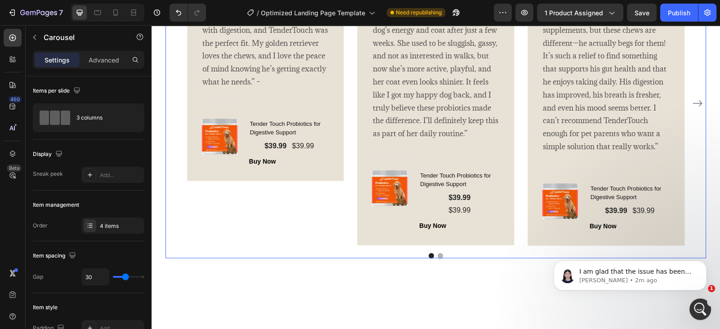
click at [700, 106] on icon "Carousel Next Arrow" at bounding box center [697, 103] width 11 height 11
click at [307, 146] on div "$39.99" at bounding box center [303, 146] width 24 height 13
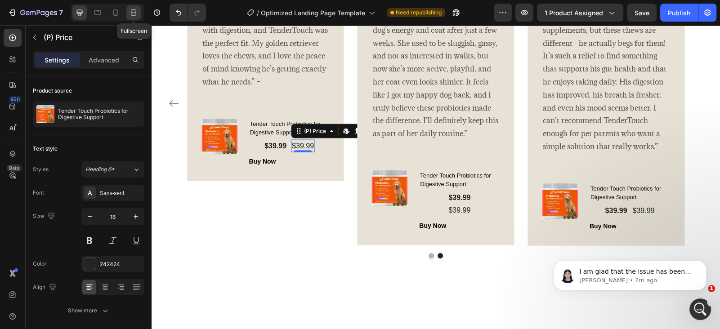
click at [135, 14] on icon at bounding box center [133, 15] width 5 height 2
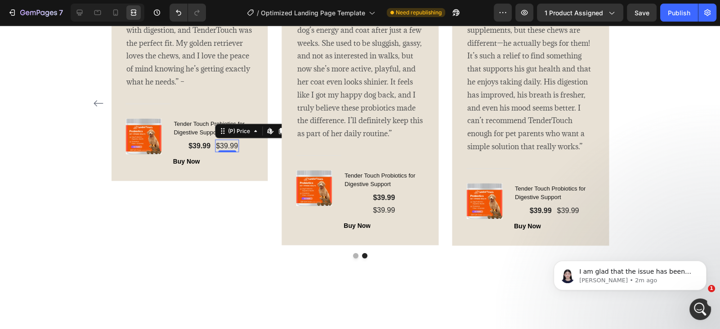
click at [229, 149] on div "0" at bounding box center [226, 152] width 9 height 7
click at [83, 14] on icon at bounding box center [79, 12] width 9 height 9
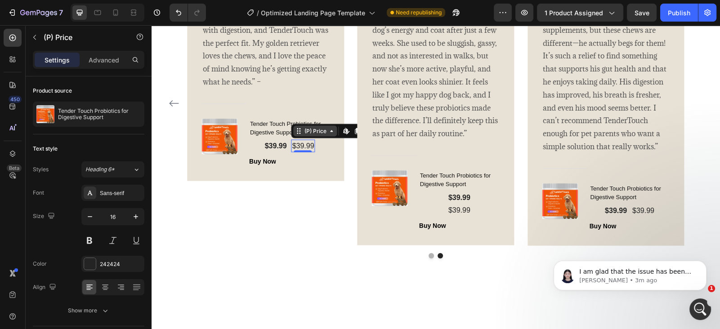
click at [324, 132] on div "(P) Price" at bounding box center [315, 131] width 26 height 8
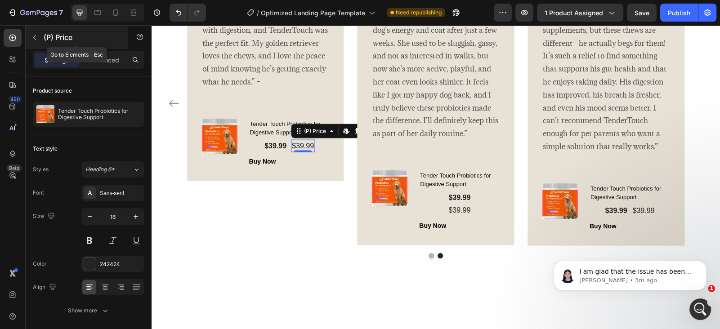
click at [36, 37] on icon "button" at bounding box center [34, 37] width 7 height 7
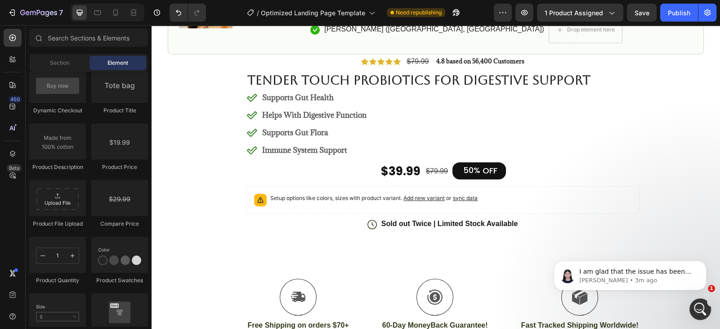
scroll to position [496, 0]
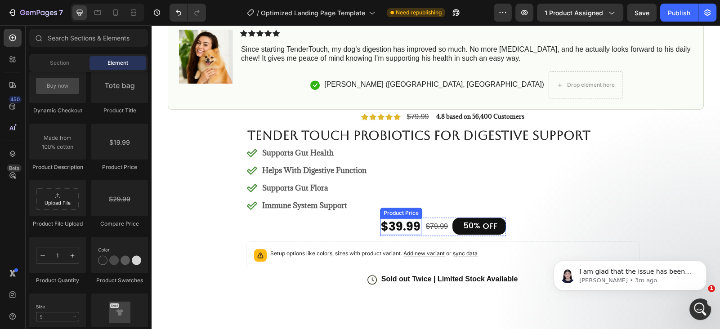
click at [391, 226] on div "$39.99" at bounding box center [400, 226] width 41 height 17
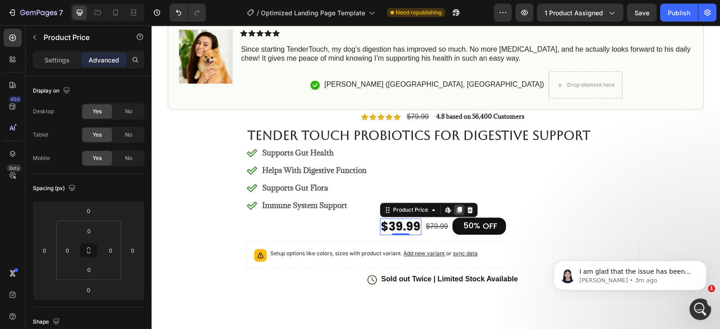
click at [457, 211] on icon at bounding box center [458, 209] width 7 height 7
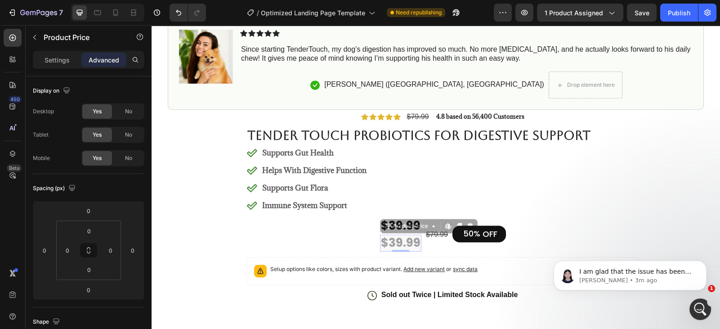
drag, startPoint x: 407, startPoint y: 243, endPoint x: 353, endPoint y: 246, distance: 54.0
click at [250, 266] on div "Icon Icon Icon Icon Icon Icon List $79.99 Compare Price Compare Price 4.8 based…" at bounding box center [442, 304] width 392 height 388
click at [472, 224] on icon at bounding box center [469, 225] width 7 height 7
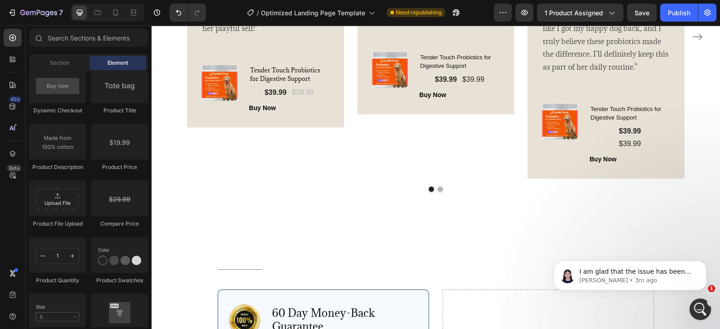
scroll to position [2400, 0]
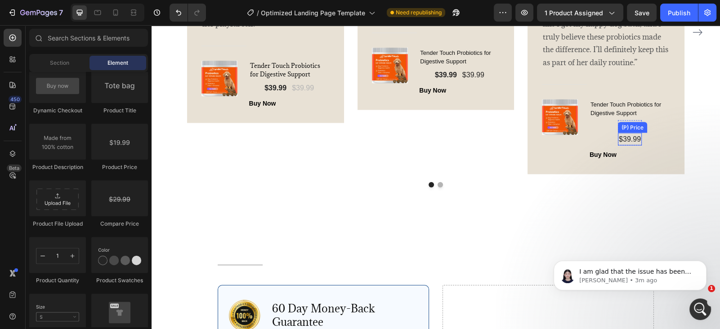
click at [632, 137] on div "$39.99" at bounding box center [630, 139] width 24 height 13
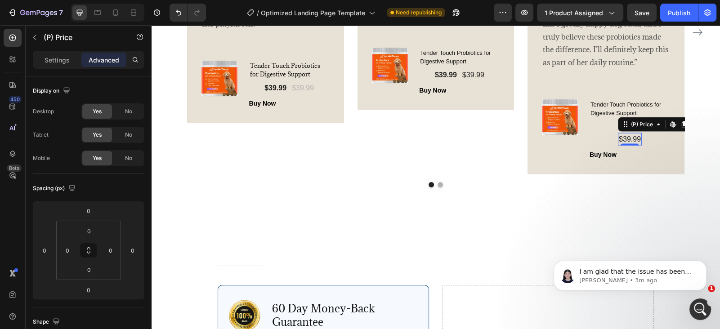
scroll to position [344, 0]
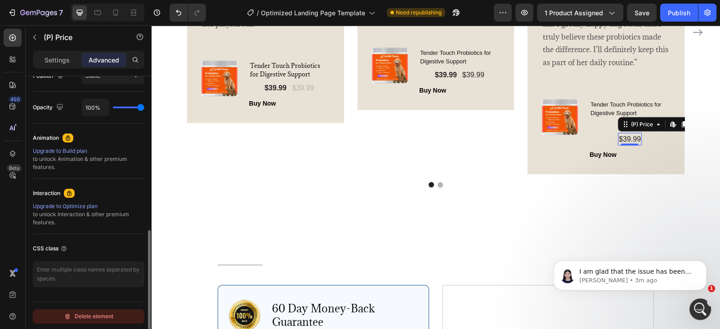
click at [107, 315] on div "Delete element" at bounding box center [88, 316] width 49 height 11
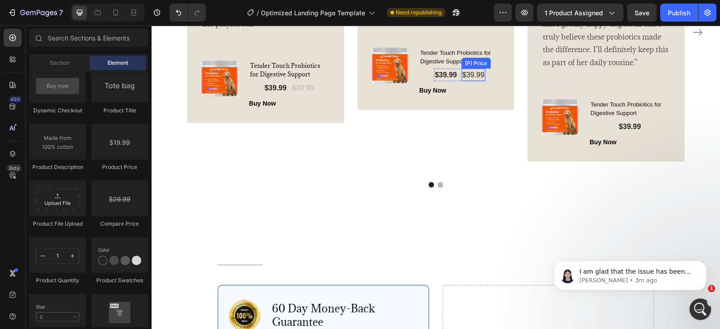
click at [469, 76] on div "$39.99" at bounding box center [473, 75] width 24 height 13
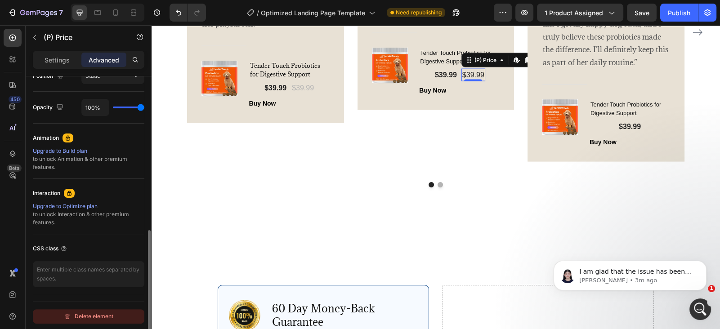
click at [99, 314] on div "Delete element" at bounding box center [88, 316] width 49 height 11
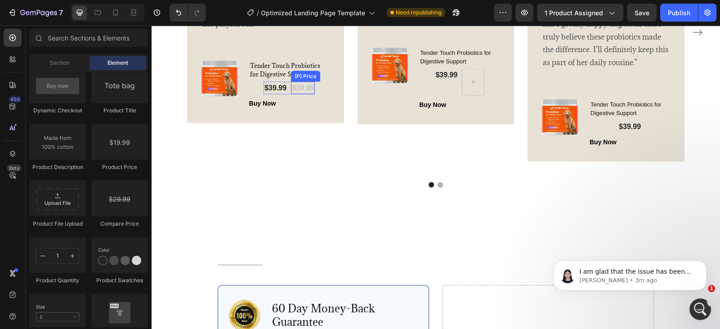
click at [304, 89] on div "$39.99" at bounding box center [303, 88] width 24 height 13
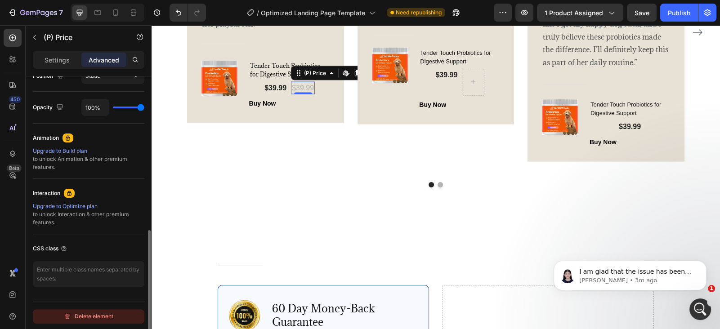
click at [89, 314] on div "Delete element" at bounding box center [88, 316] width 49 height 11
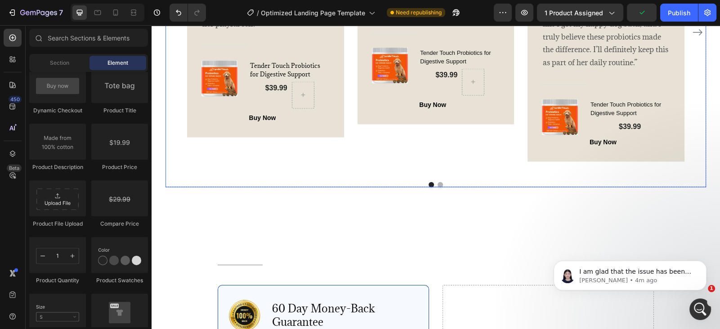
click at [440, 184] on button "Dot" at bounding box center [439, 184] width 5 height 5
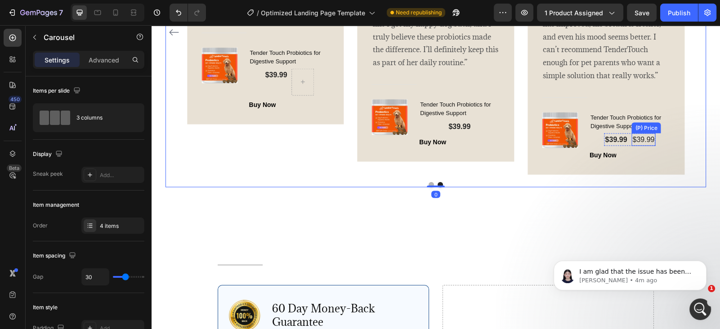
click at [636, 136] on div "$39.99" at bounding box center [643, 139] width 24 height 13
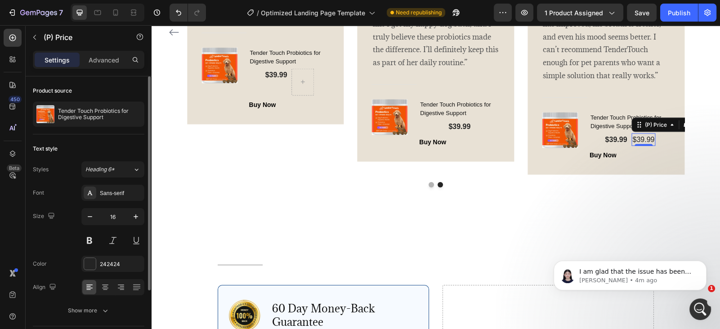
scroll to position [83, 0]
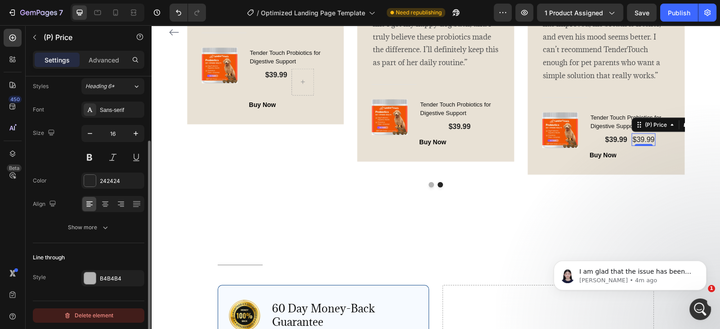
click at [102, 312] on div "Delete element" at bounding box center [88, 315] width 49 height 11
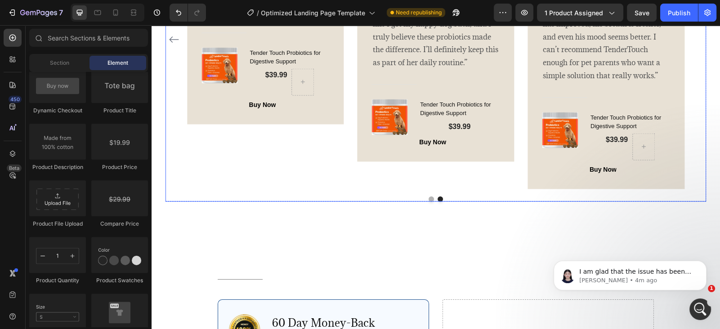
scroll to position [2407, 0]
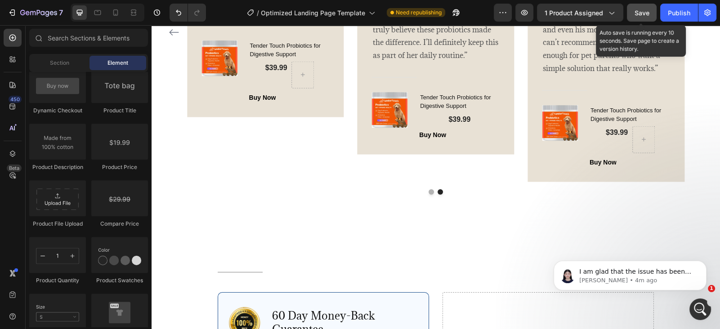
click at [642, 9] on span "Save" at bounding box center [641, 13] width 15 height 8
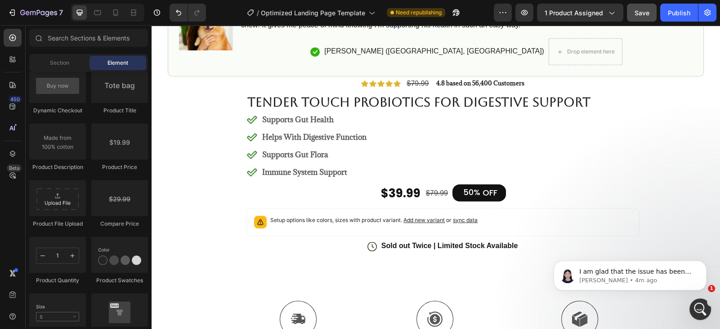
scroll to position [530, 0]
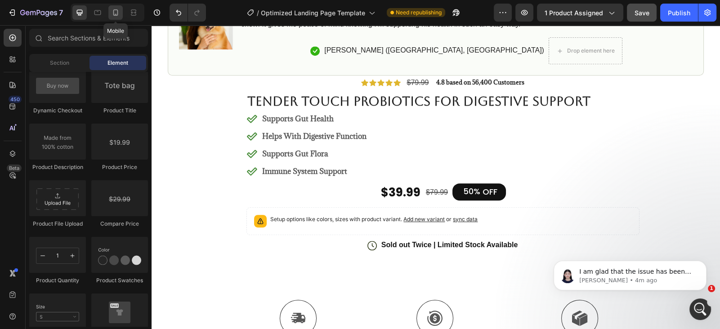
click at [113, 13] on icon at bounding box center [115, 12] width 5 height 6
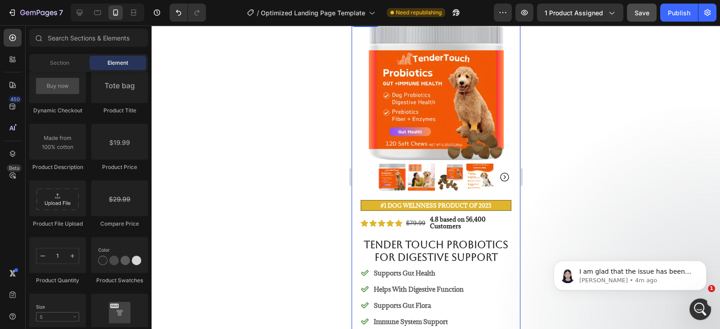
scroll to position [57, 0]
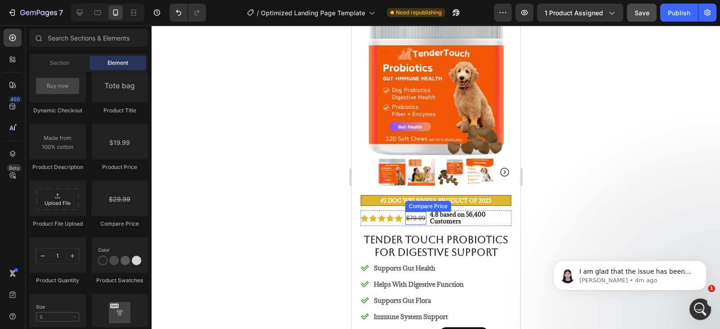
click at [411, 217] on div "$79.99" at bounding box center [415, 218] width 21 height 13
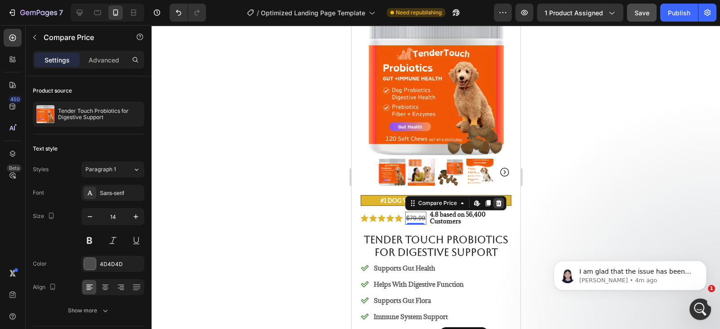
click at [502, 203] on div at bounding box center [498, 203] width 11 height 11
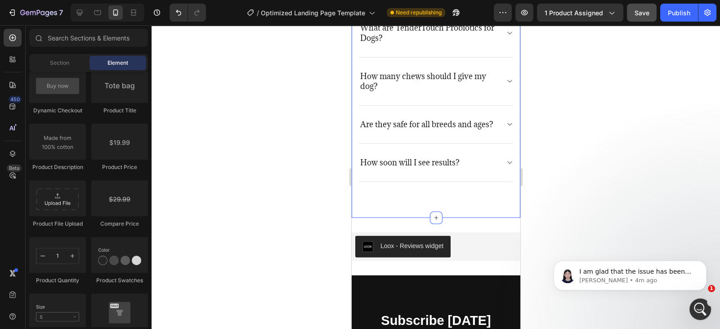
scroll to position [2549, 0]
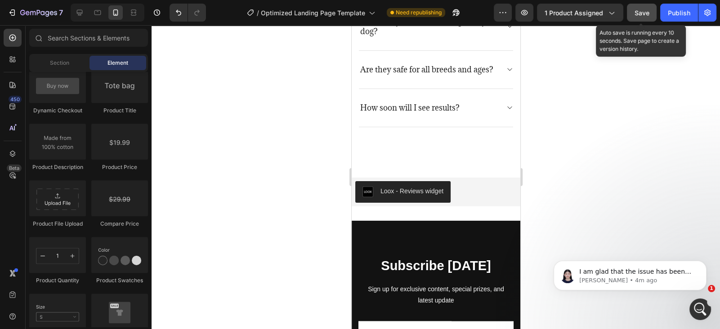
click at [636, 13] on span "Save" at bounding box center [641, 13] width 15 height 8
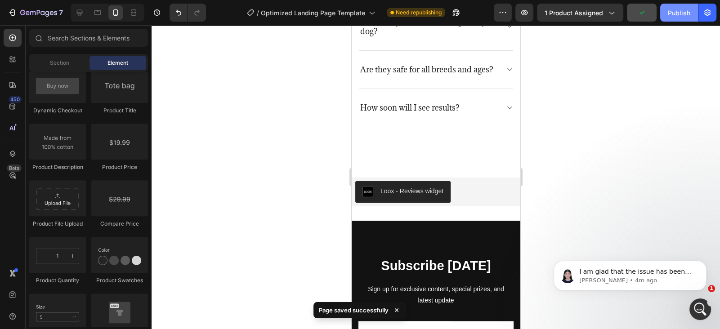
click at [676, 13] on div "Publish" at bounding box center [678, 12] width 22 height 9
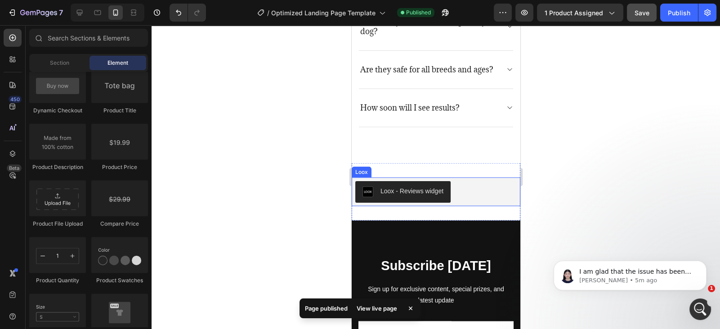
click at [396, 192] on div "Loox - Reviews widget" at bounding box center [411, 191] width 63 height 9
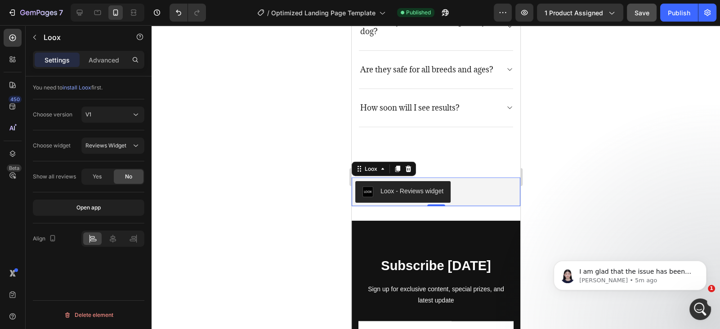
click at [263, 154] on div at bounding box center [435, 177] width 568 height 304
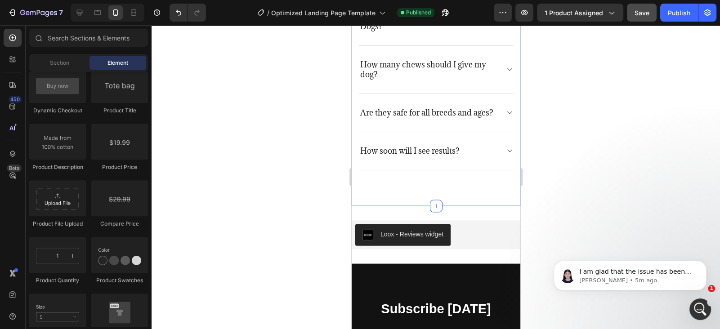
scroll to position [2509, 0]
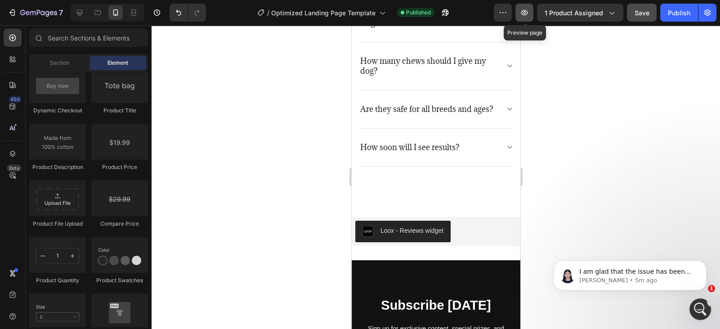
click at [527, 16] on icon "button" at bounding box center [524, 12] width 9 height 9
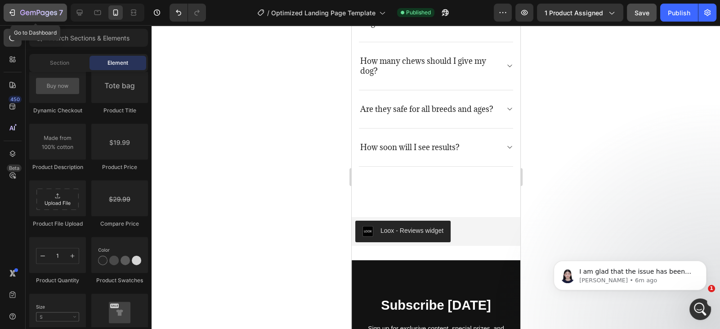
click at [49, 12] on icon "button" at bounding box center [38, 13] width 37 height 8
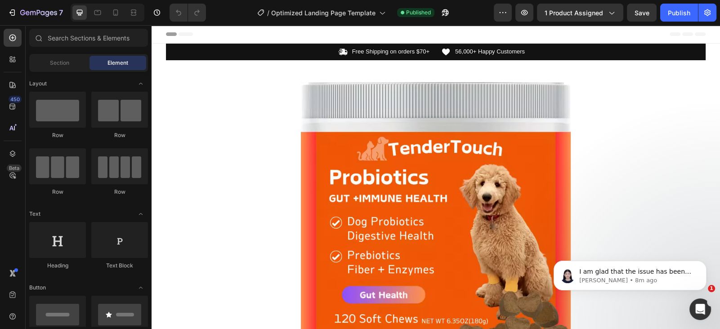
click at [106, 67] on div "Element" at bounding box center [117, 63] width 57 height 14
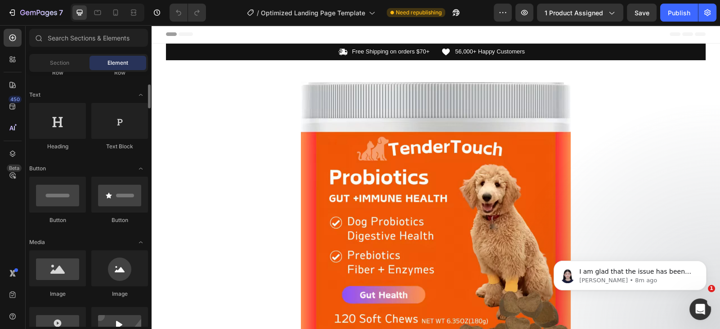
scroll to position [121, 0]
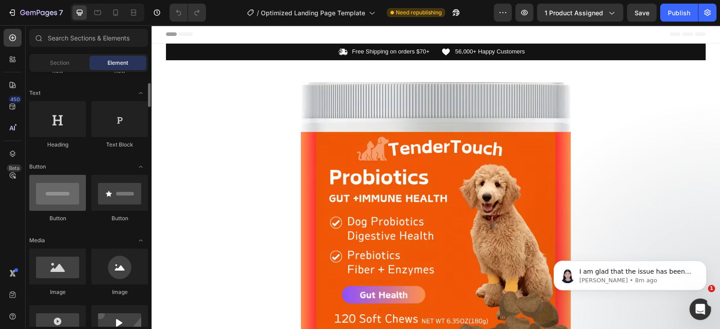
click at [73, 193] on div at bounding box center [57, 193] width 57 height 36
click at [73, 192] on div at bounding box center [57, 193] width 57 height 36
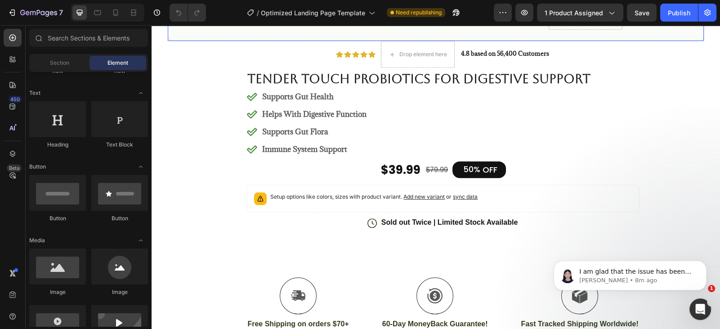
scroll to position [566, 0]
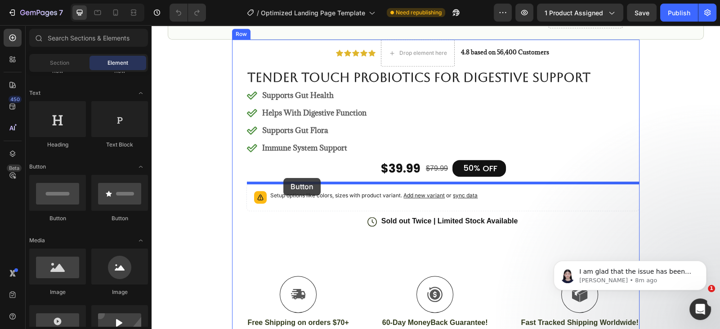
drag, startPoint x: 200, startPoint y: 217, endPoint x: 283, endPoint y: 178, distance: 92.3
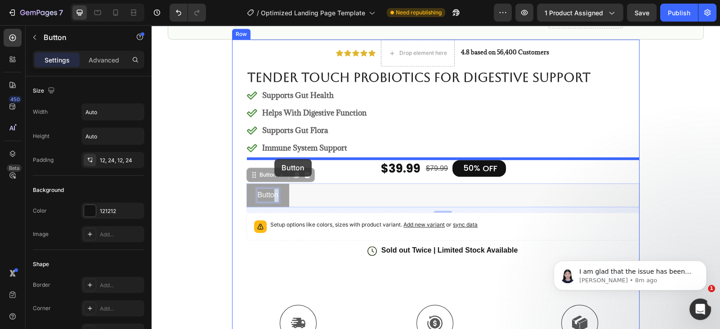
drag, startPoint x: 278, startPoint y: 196, endPoint x: 275, endPoint y: 159, distance: 37.0
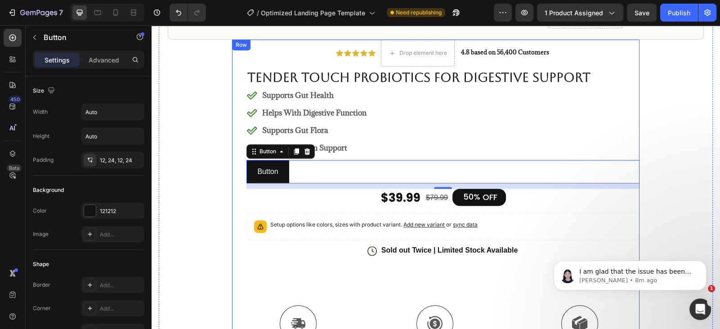
click at [313, 193] on div "Icon Icon Icon Icon Icon Icon List Drop element here 4.8 based on 56,400 Custom…" at bounding box center [442, 247] width 392 height 414
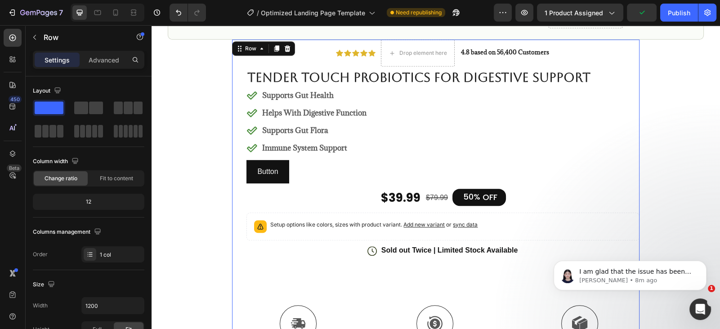
click at [314, 193] on div "Icon Icon Icon Icon Icon Icon List Drop element here 4.8 based on 56,400 Custom…" at bounding box center [442, 247] width 392 height 414
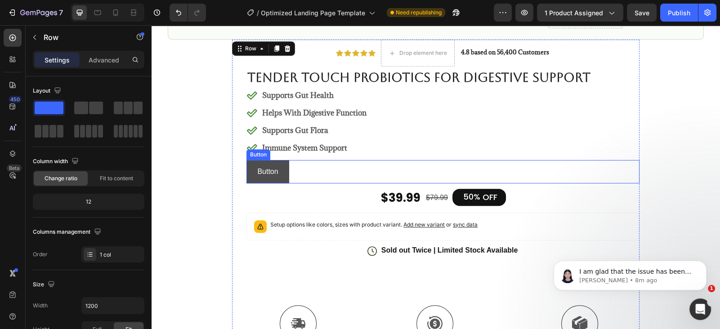
click at [280, 168] on button "Button" at bounding box center [267, 172] width 42 height 24
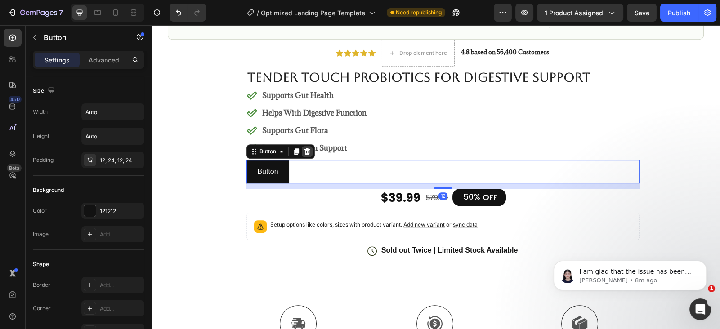
click at [307, 151] on icon at bounding box center [307, 151] width 6 height 6
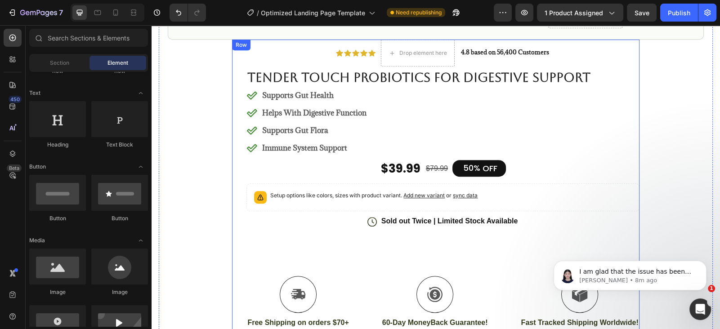
click at [368, 169] on div "Icon Icon Icon Icon Icon Icon List Drop element here 4.8 based on 56,400 Custom…" at bounding box center [442, 232] width 392 height 384
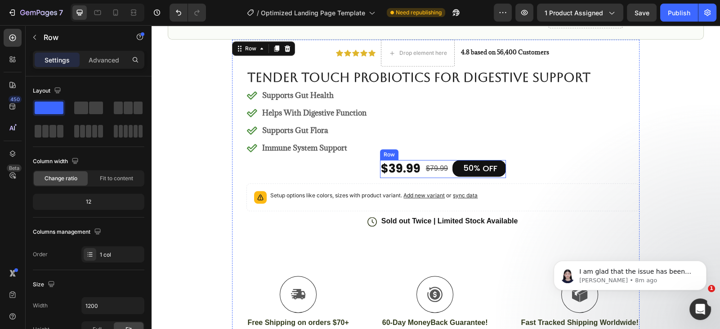
click at [423, 160] on div "$39.99 Product Price Product Price $79.99 Compare Price Compare Price 50% OFF D…" at bounding box center [443, 169] width 126 height 18
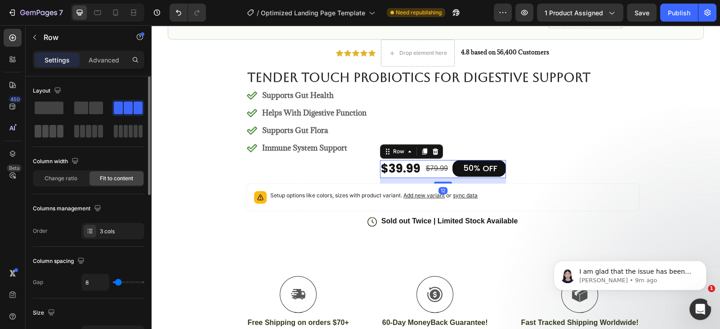
click at [54, 129] on span at bounding box center [52, 131] width 7 height 13
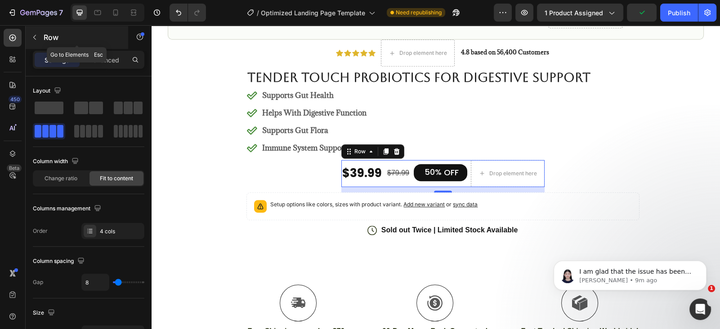
click at [35, 40] on icon "button" at bounding box center [34, 37] width 7 height 7
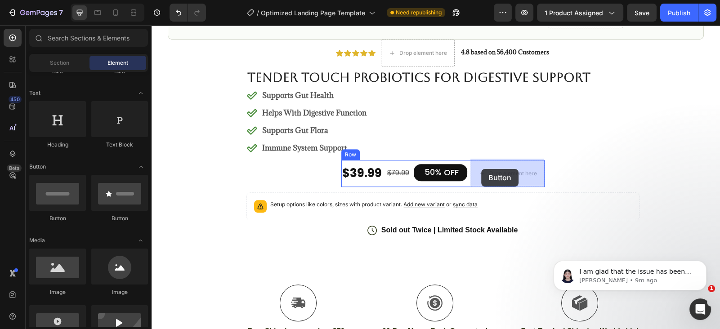
drag, startPoint x: 223, startPoint y: 221, endPoint x: 484, endPoint y: 170, distance: 265.5
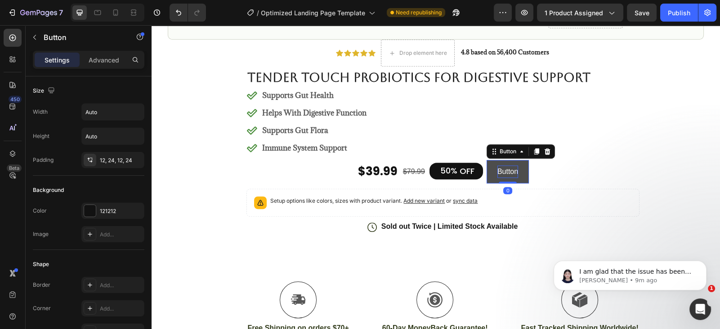
click at [513, 170] on p "Button" at bounding box center [507, 171] width 21 height 13
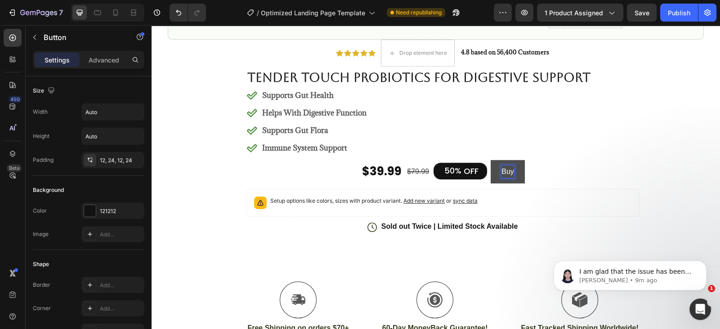
click at [490, 160] on button "Buy" at bounding box center [507, 172] width 34 height 24
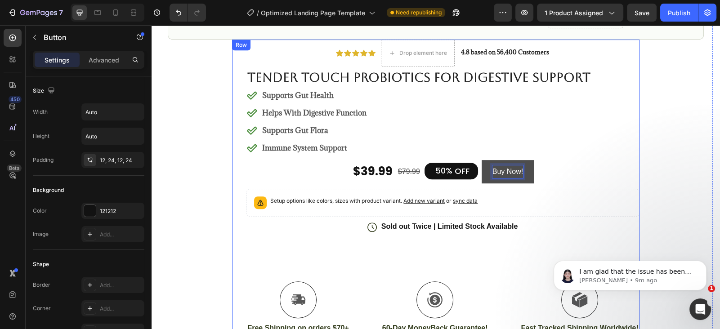
click at [538, 168] on div "Icon Icon Icon Icon Icon Icon List Drop element here 4.8 based on 56,400 Custom…" at bounding box center [442, 235] width 392 height 390
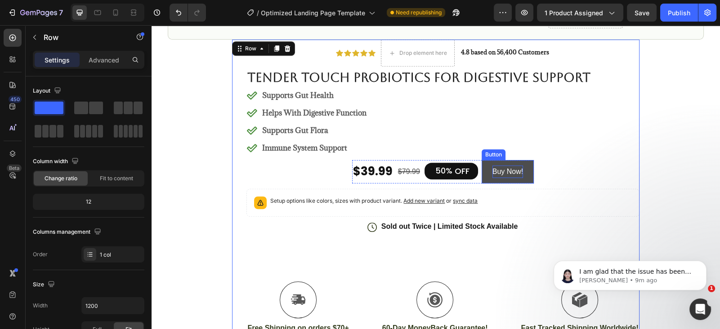
click at [528, 175] on button "Buy Now!" at bounding box center [507, 172] width 52 height 24
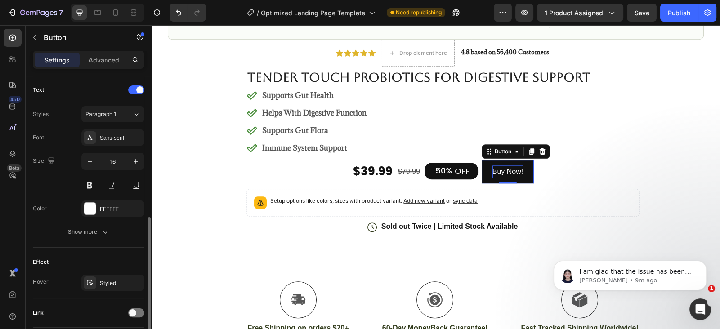
scroll to position [365, 0]
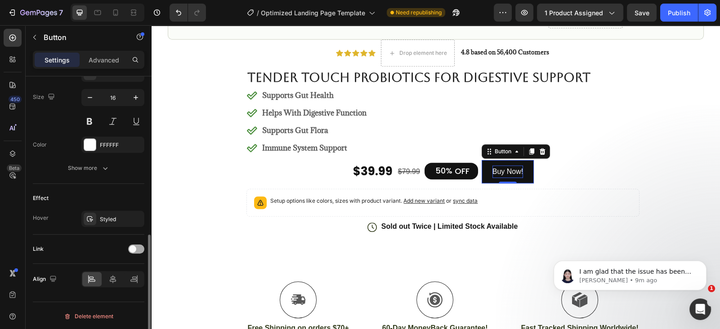
click at [136, 250] on div at bounding box center [136, 249] width 16 height 9
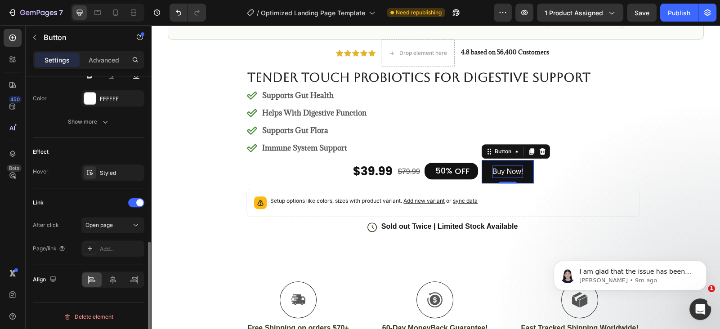
scroll to position [411, 0]
click at [127, 223] on div "Open page" at bounding box center [108, 226] width 46 height 8
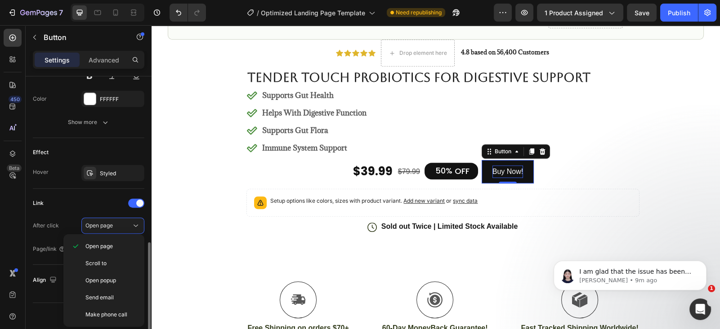
click at [93, 207] on div "Link" at bounding box center [88, 203] width 111 height 14
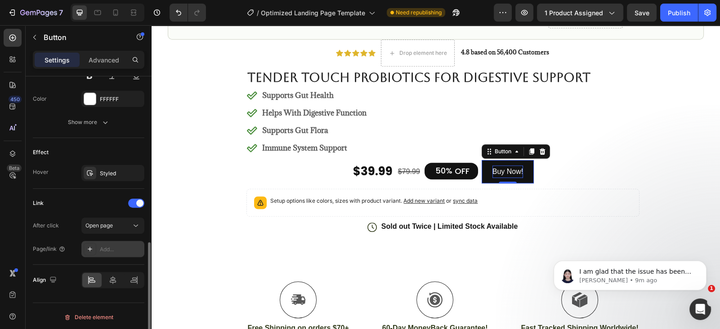
click at [121, 253] on div "Add..." at bounding box center [112, 249] width 63 height 16
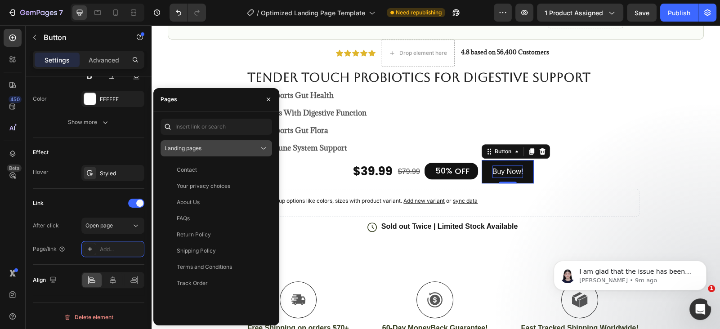
click at [232, 151] on div "Landing pages" at bounding box center [212, 148] width 94 height 8
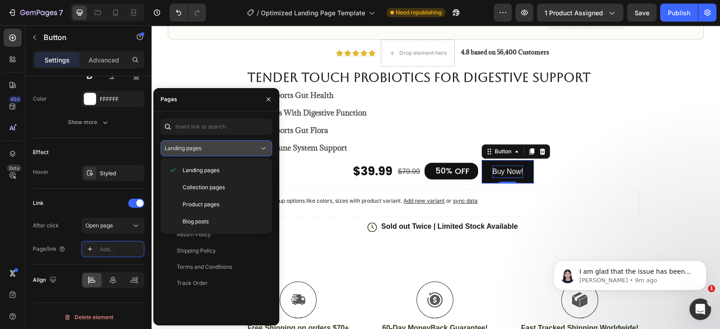
click at [226, 148] on div "Landing pages" at bounding box center [212, 148] width 94 height 8
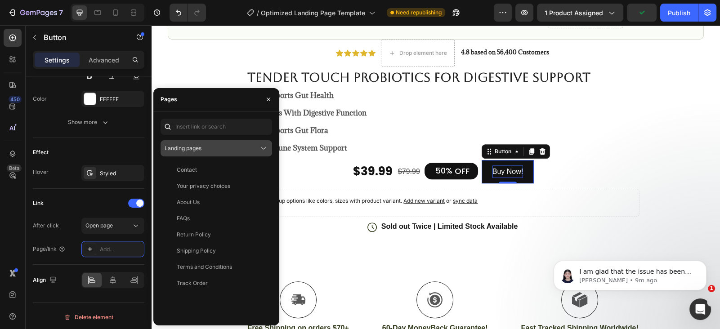
click at [243, 148] on div "Landing pages" at bounding box center [212, 148] width 94 height 8
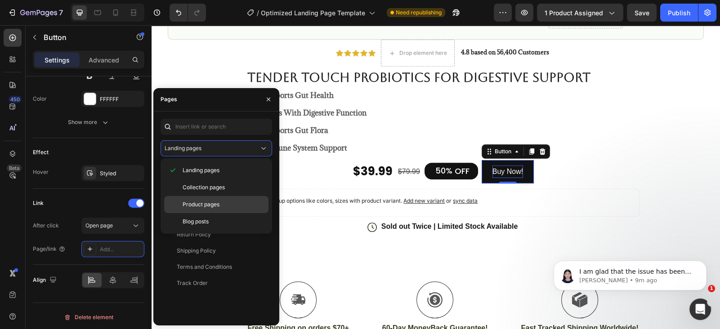
click at [222, 206] on p "Product pages" at bounding box center [223, 204] width 82 height 8
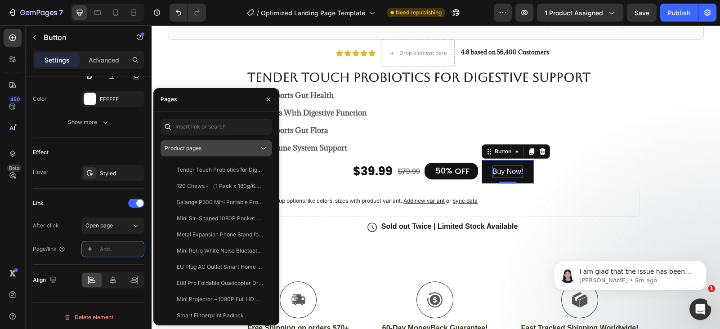
click at [233, 151] on div "Product pages" at bounding box center [212, 148] width 94 height 8
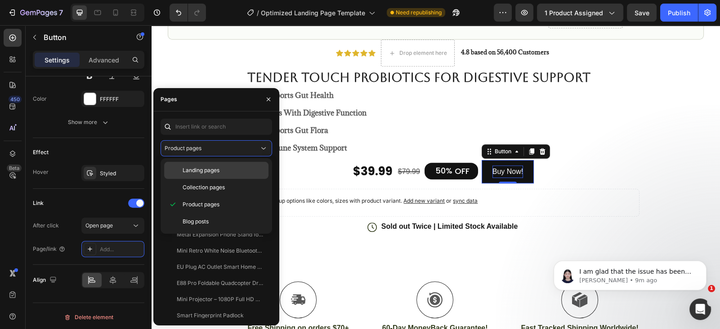
click at [227, 179] on div "Landing pages" at bounding box center [216, 187] width 104 height 17
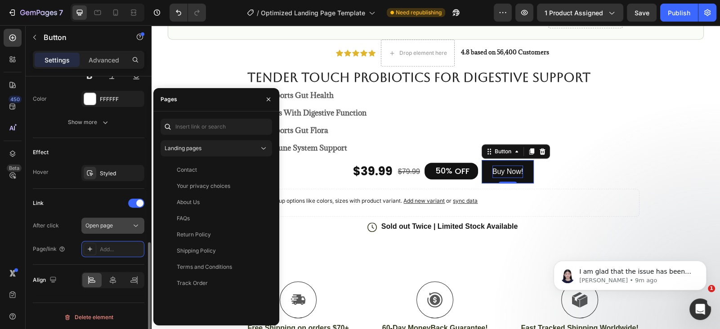
click at [123, 222] on div "Open page" at bounding box center [108, 226] width 46 height 8
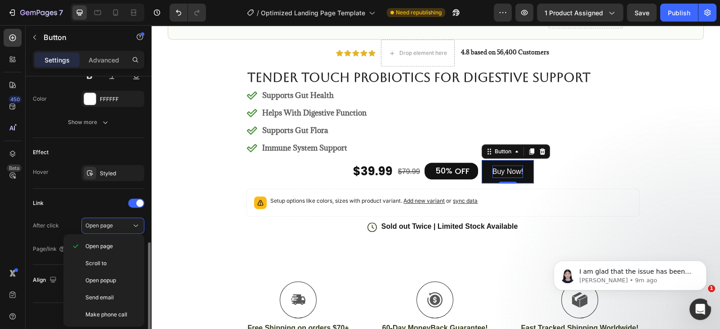
click at [114, 200] on div "Link" at bounding box center [88, 203] width 111 height 14
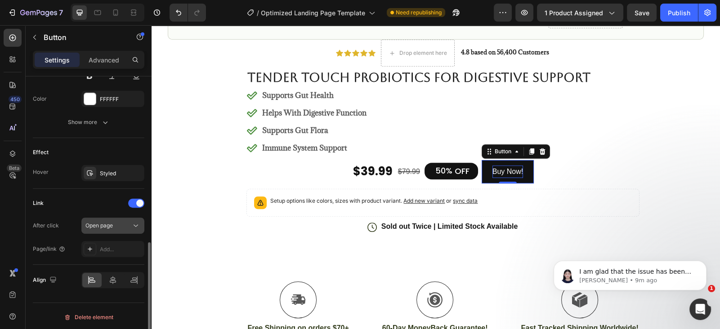
click at [107, 226] on span "Open page" at bounding box center [98, 225] width 27 height 7
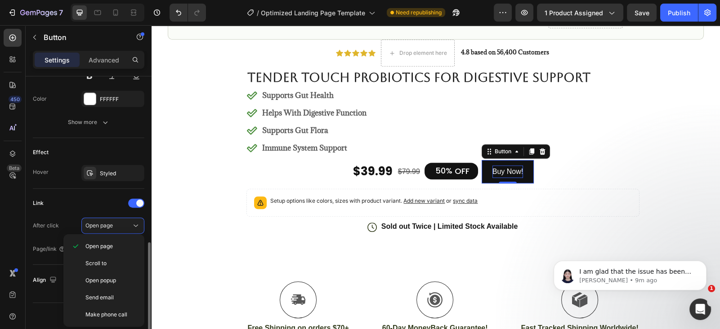
click at [102, 211] on div "Link After click Open page Page/link Add..." at bounding box center [88, 226] width 111 height 61
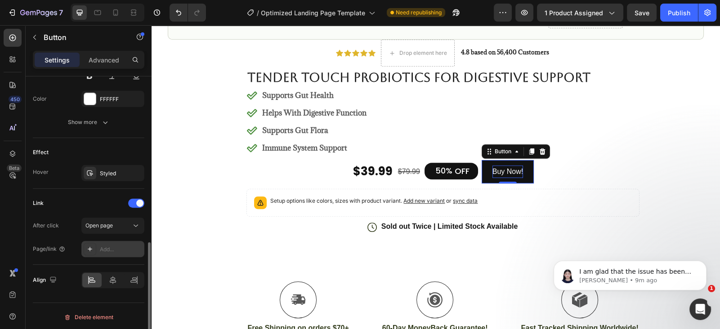
click at [111, 247] on div "Add..." at bounding box center [121, 249] width 42 height 8
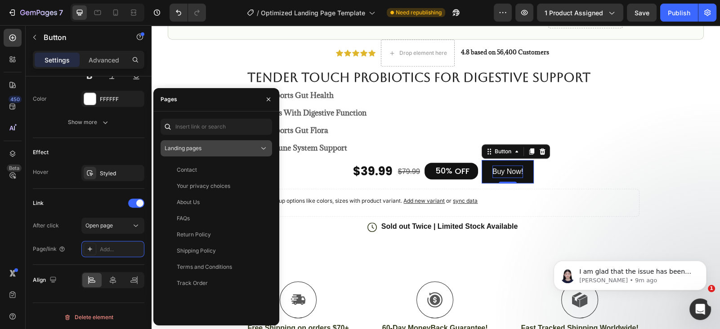
click at [196, 148] on span "Landing pages" at bounding box center [183, 148] width 37 height 7
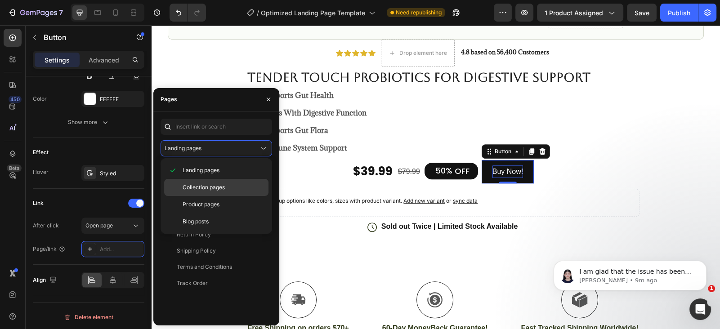
click at [206, 183] on span "Collection pages" at bounding box center [203, 187] width 42 height 8
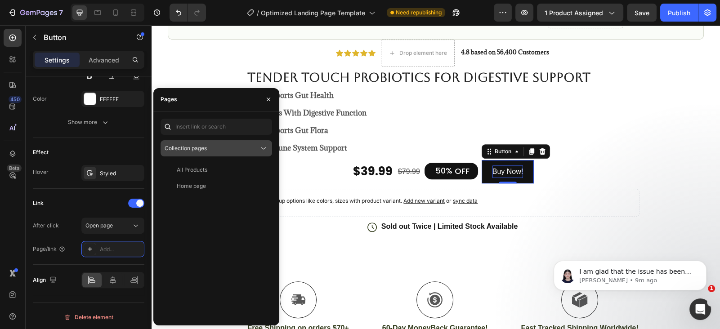
click at [205, 150] on span "Collection pages" at bounding box center [186, 148] width 42 height 7
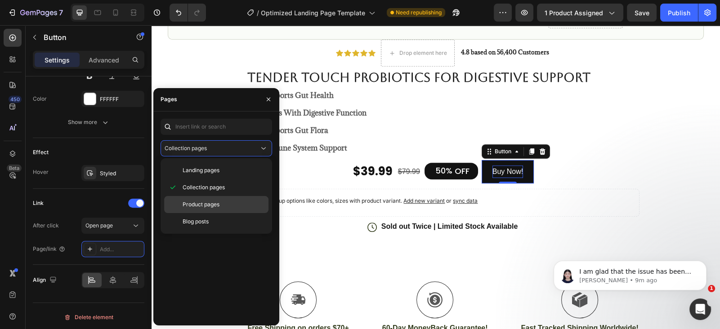
click at [210, 203] on span "Product pages" at bounding box center [200, 204] width 37 height 8
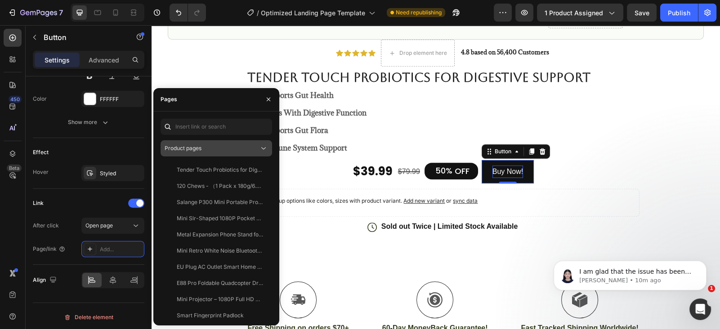
click at [213, 151] on div "Product pages" at bounding box center [212, 148] width 94 height 8
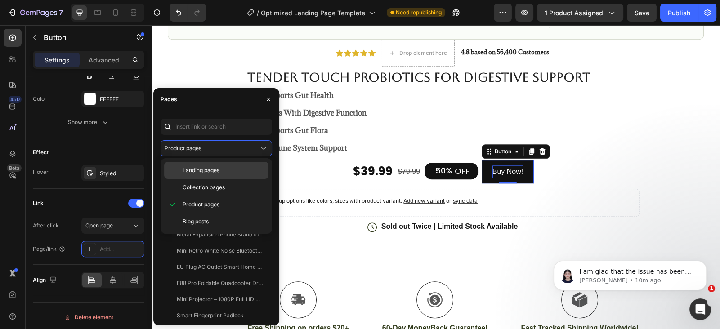
click at [202, 171] on span "Landing pages" at bounding box center [200, 170] width 37 height 8
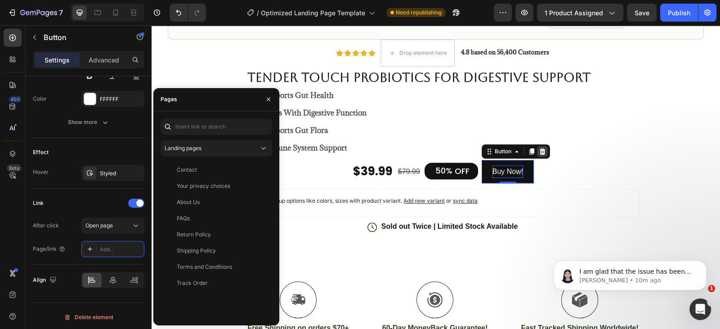
click at [542, 151] on icon at bounding box center [542, 151] width 6 height 6
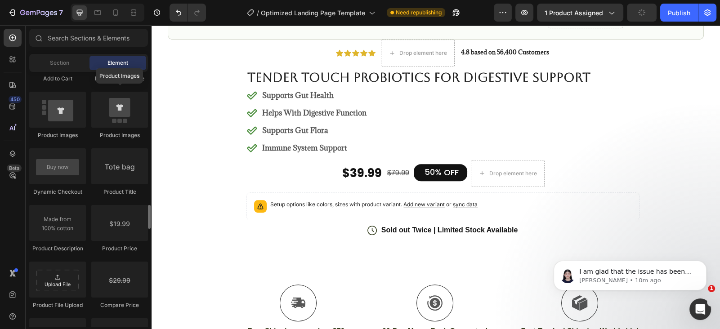
scroll to position [1378, 0]
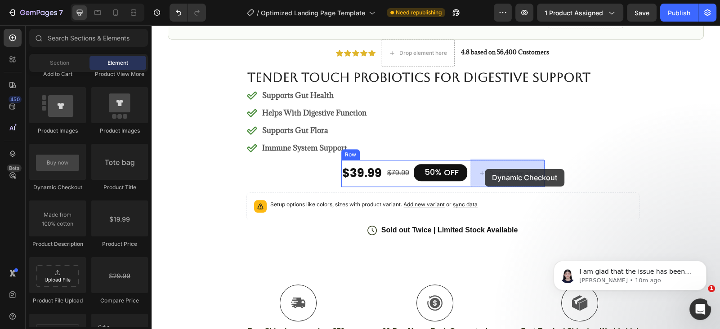
drag, startPoint x: 217, startPoint y: 197, endPoint x: 485, endPoint y: 169, distance: 269.4
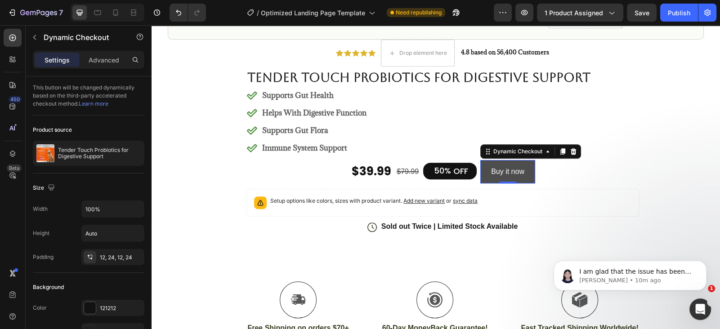
click at [528, 173] on button "Buy it now" at bounding box center [507, 172] width 55 height 24
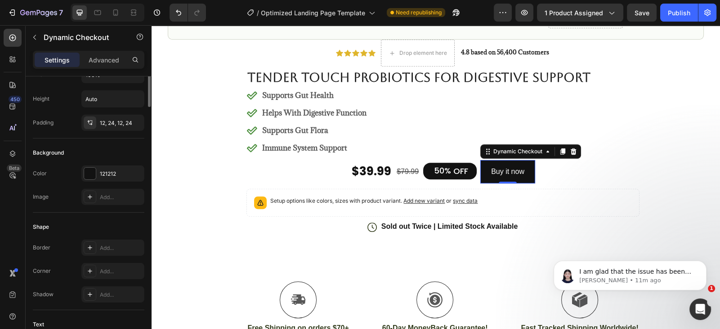
scroll to position [0, 0]
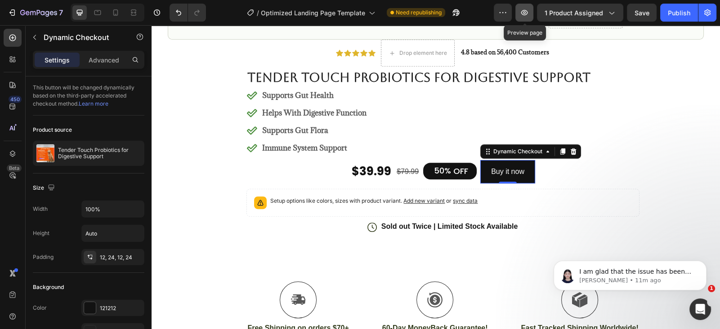
click at [526, 10] on icon "button" at bounding box center [524, 12] width 7 height 5
click at [106, 59] on p "Advanced" at bounding box center [104, 59] width 31 height 9
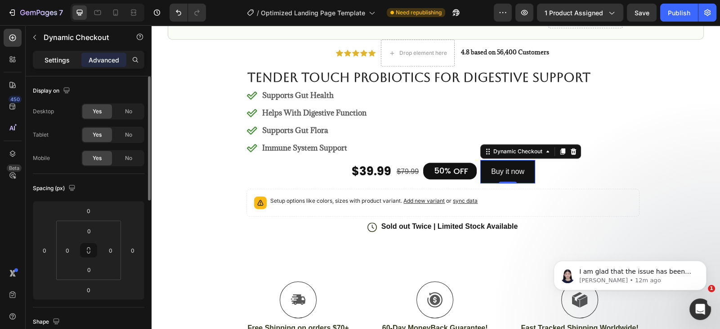
click at [58, 60] on p "Settings" at bounding box center [56, 59] width 25 height 9
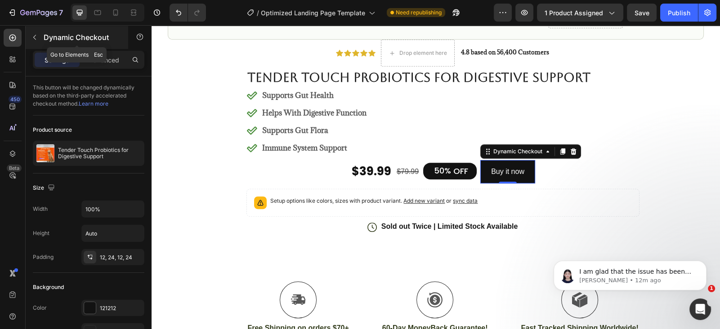
click at [33, 39] on icon "button" at bounding box center [34, 37] width 7 height 7
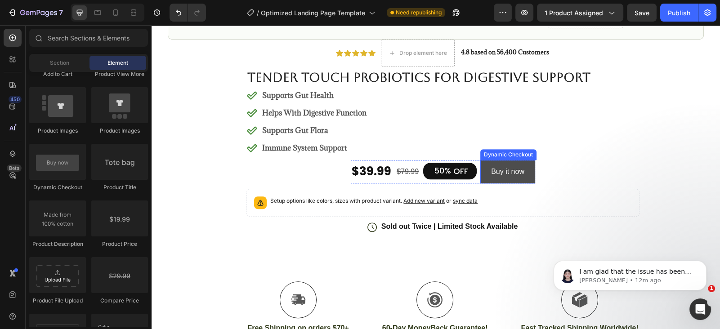
click at [530, 165] on button "Buy it now" at bounding box center [507, 172] width 55 height 24
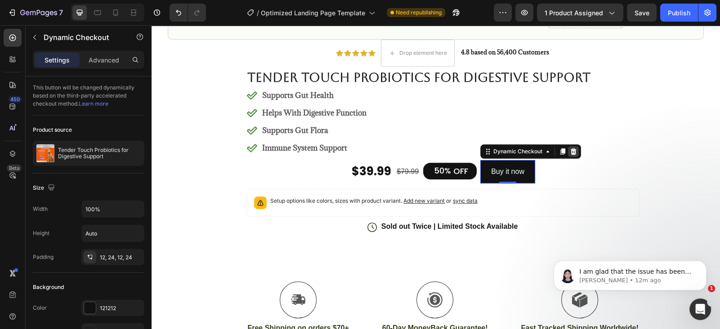
click at [575, 153] on icon at bounding box center [572, 151] width 7 height 7
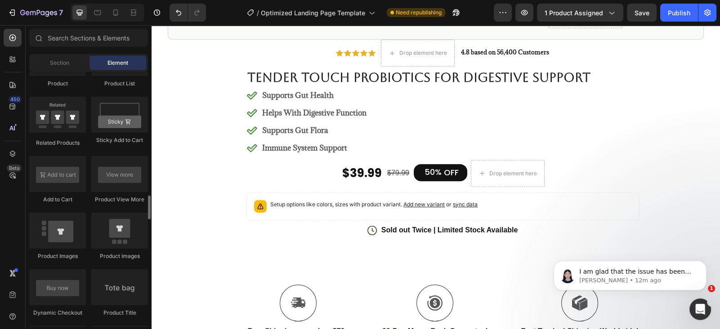
scroll to position [1258, 0]
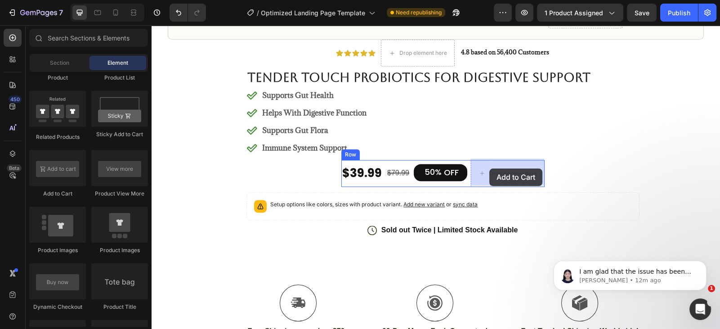
drag, startPoint x: 218, startPoint y: 192, endPoint x: 489, endPoint y: 169, distance: 271.6
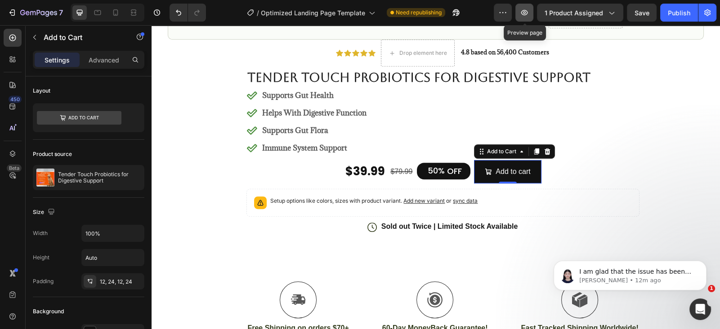
click at [530, 13] on button "button" at bounding box center [524, 13] width 18 height 18
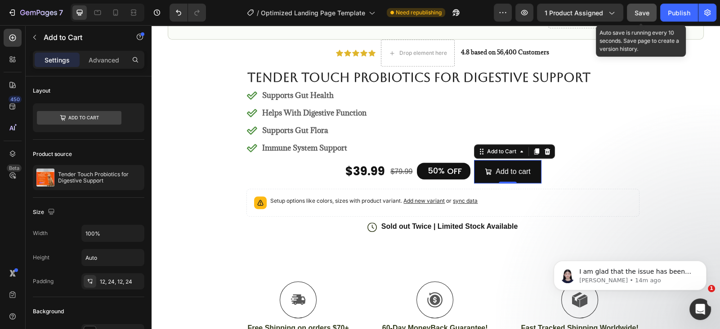
click at [627, 14] on button "Save" at bounding box center [642, 13] width 30 height 18
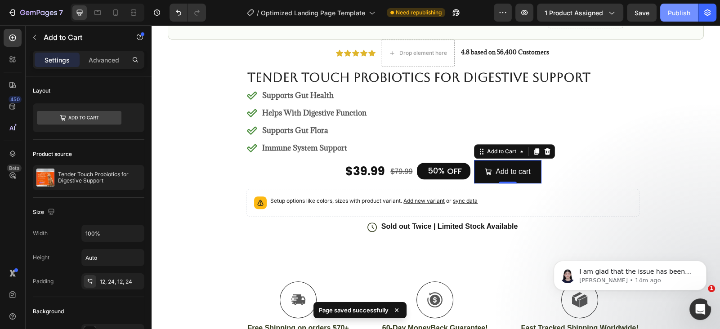
click at [689, 17] on div "Publish" at bounding box center [678, 12] width 22 height 9
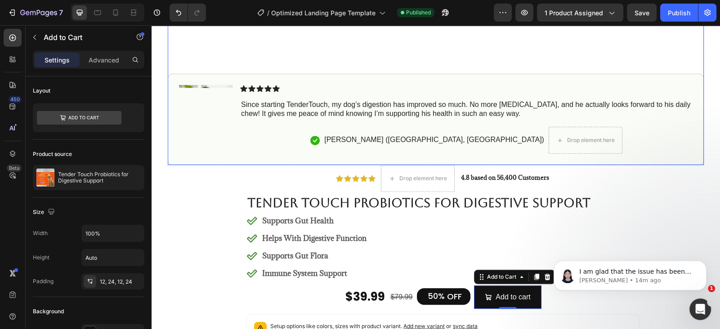
scroll to position [445, 0]
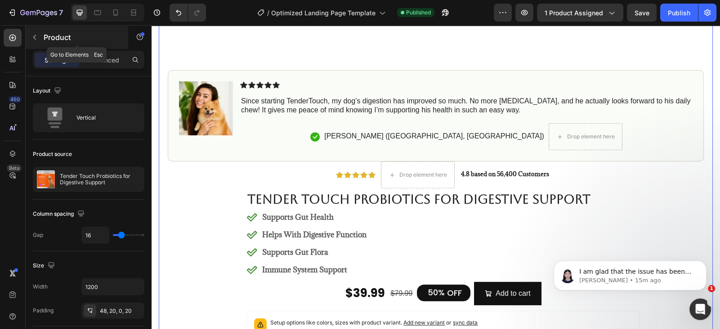
click at [32, 36] on icon "button" at bounding box center [34, 37] width 7 height 7
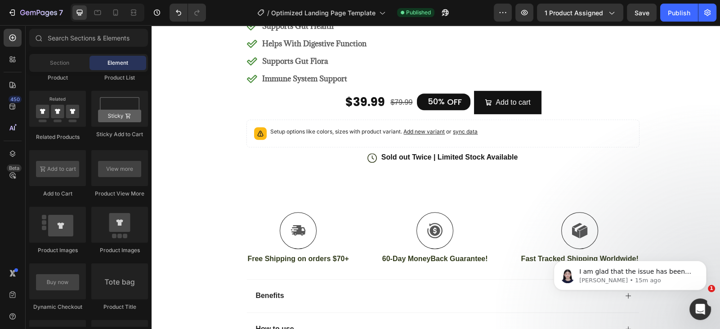
scroll to position [640, 0]
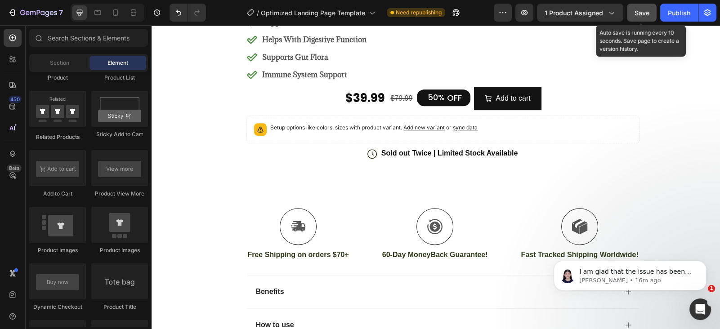
click at [647, 14] on span "Save" at bounding box center [641, 13] width 15 height 8
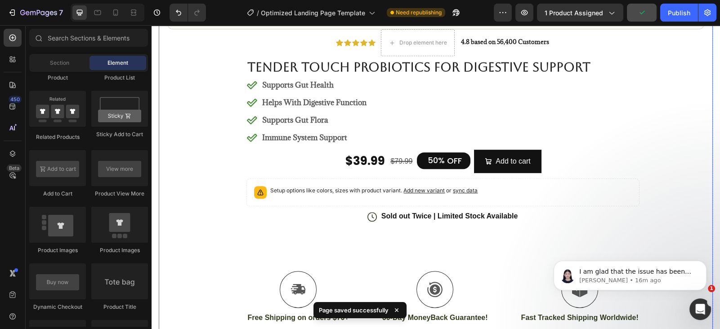
scroll to position [569, 0]
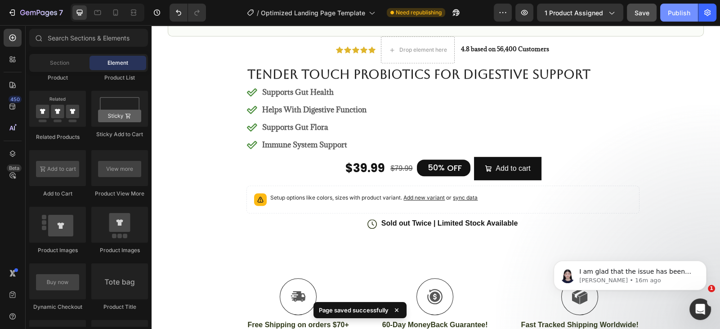
click at [684, 18] on button "Publish" at bounding box center [679, 13] width 38 height 18
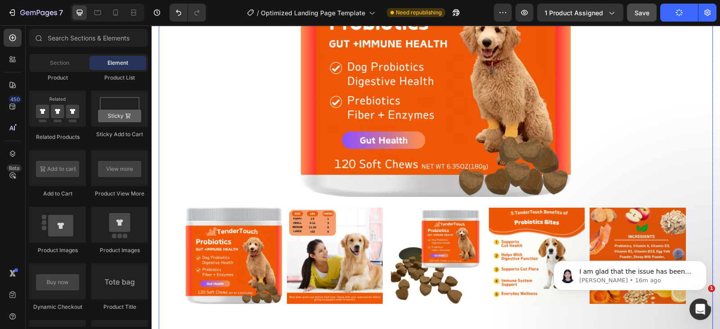
scroll to position [0, 0]
